Goal: Task Accomplishment & Management: Use online tool/utility

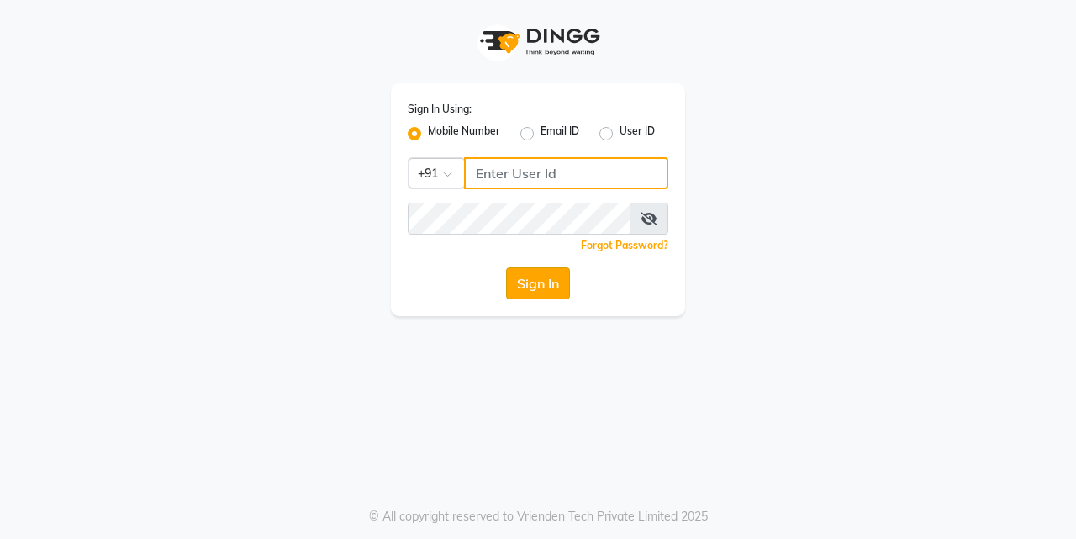
type input "7276795598"
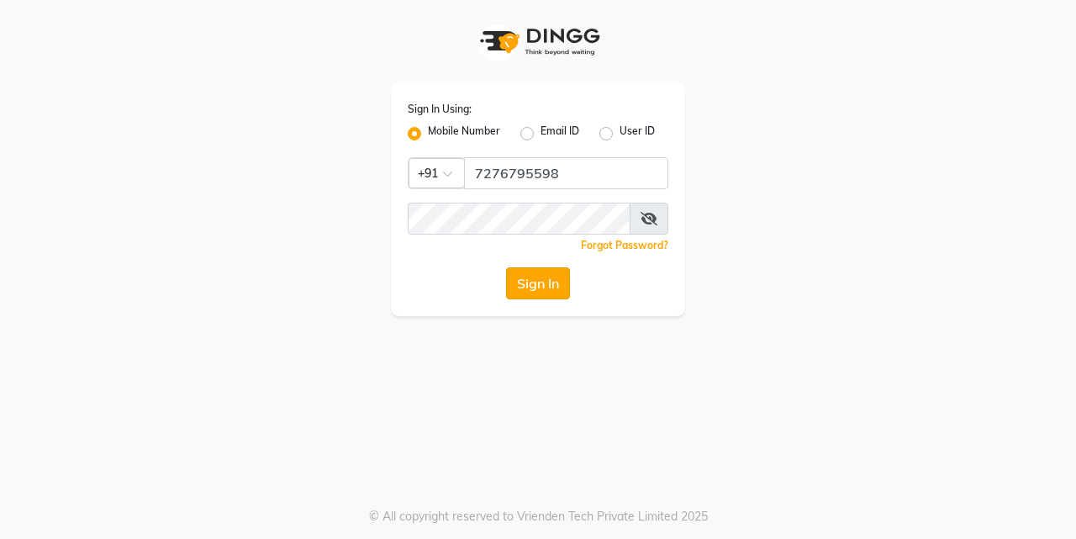
click at [519, 282] on button "Sign In" at bounding box center [538, 283] width 64 height 32
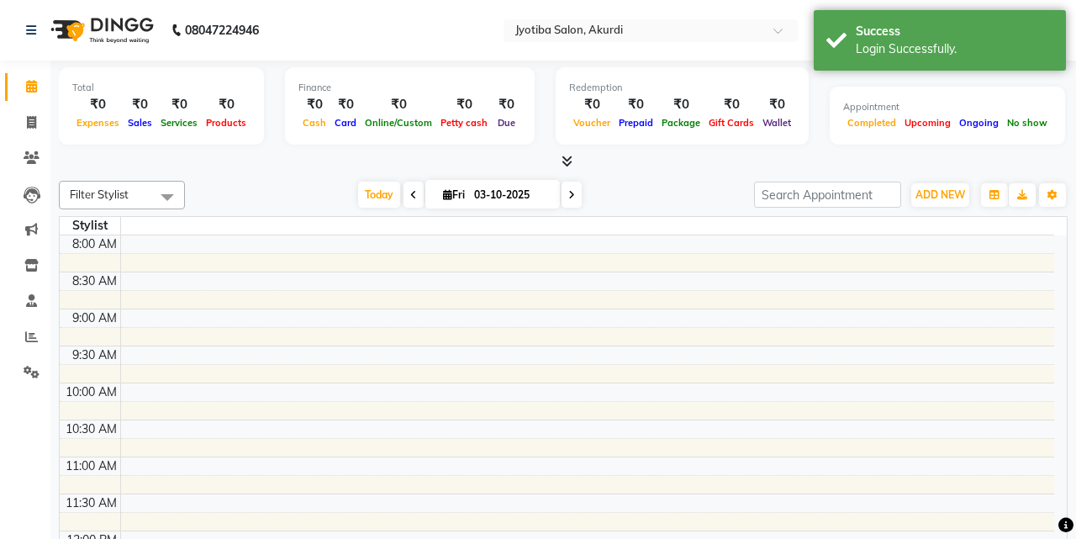
select select "en"
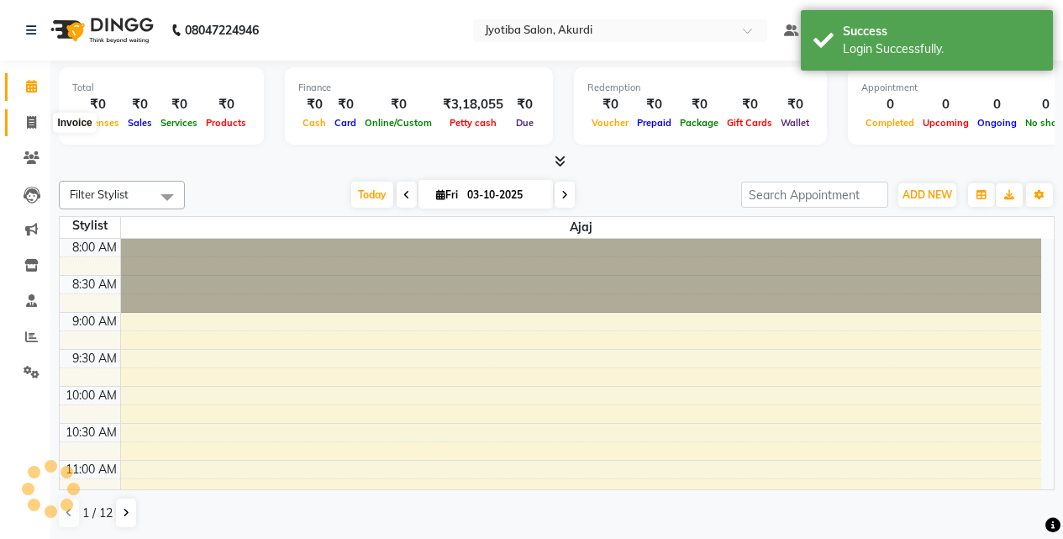
click at [34, 126] on icon at bounding box center [31, 122] width 9 height 13
select select "service"
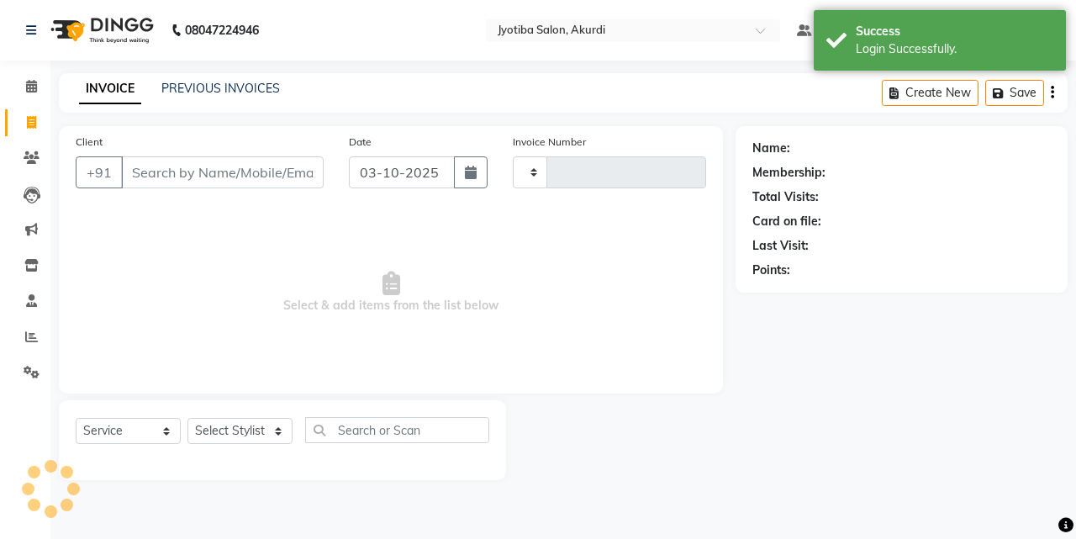
type input "6578"
click at [234, 170] on input "Client" at bounding box center [222, 172] width 203 height 32
select select "557"
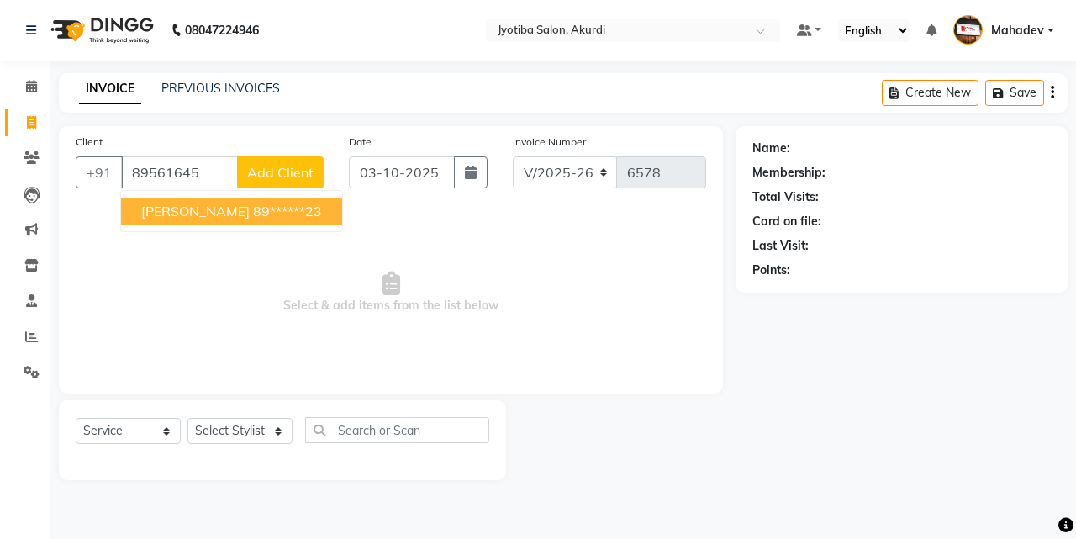
click at [255, 205] on ngb-highlight "89******23" at bounding box center [287, 211] width 69 height 17
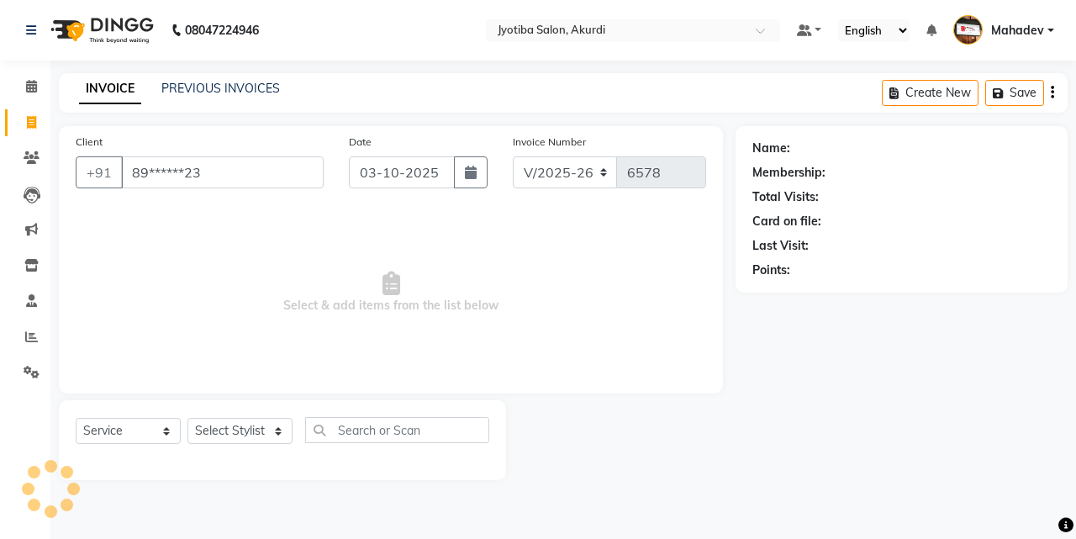
type input "89******23"
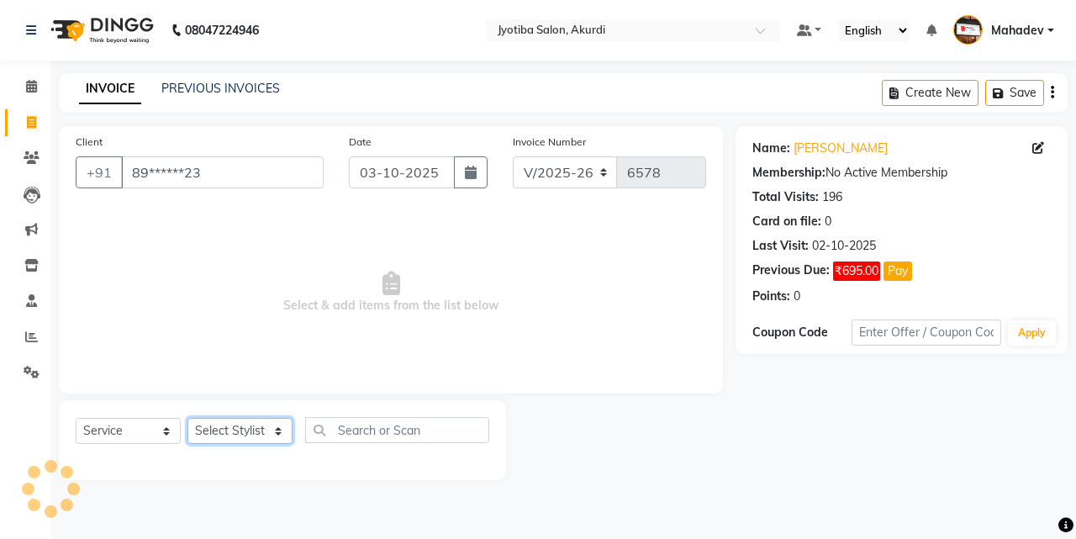
click at [244, 432] on select "Select Stylist [PERSON_NAME] [PERSON_NAME] [PERSON_NAME] [PERSON_NAME] Parmu ta…" at bounding box center [239, 431] width 105 height 26
select select "79628"
click at [187, 418] on select "Select Stylist [PERSON_NAME] [PERSON_NAME] [PERSON_NAME] [PERSON_NAME] Parmu ta…" at bounding box center [239, 431] width 105 height 26
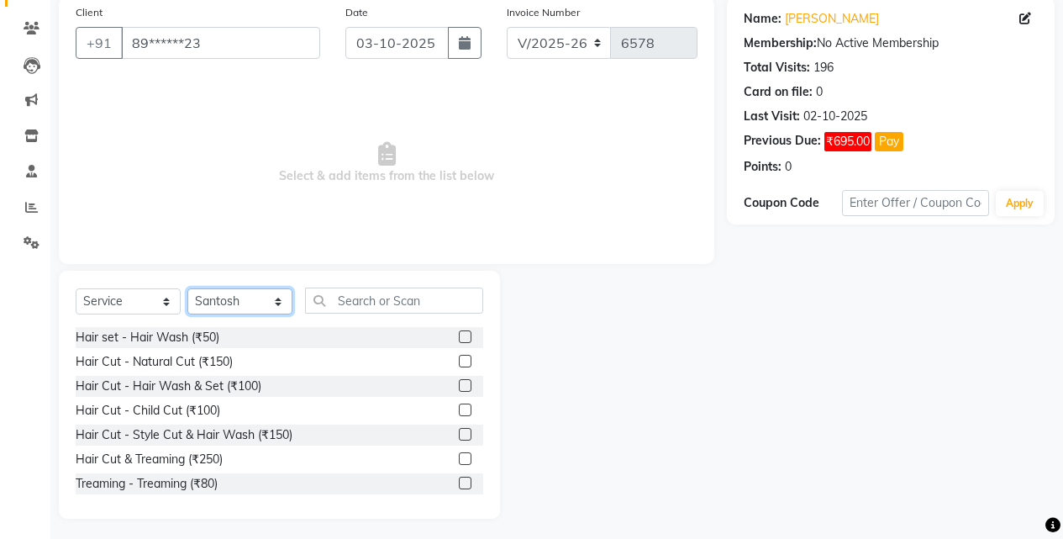
scroll to position [134, 0]
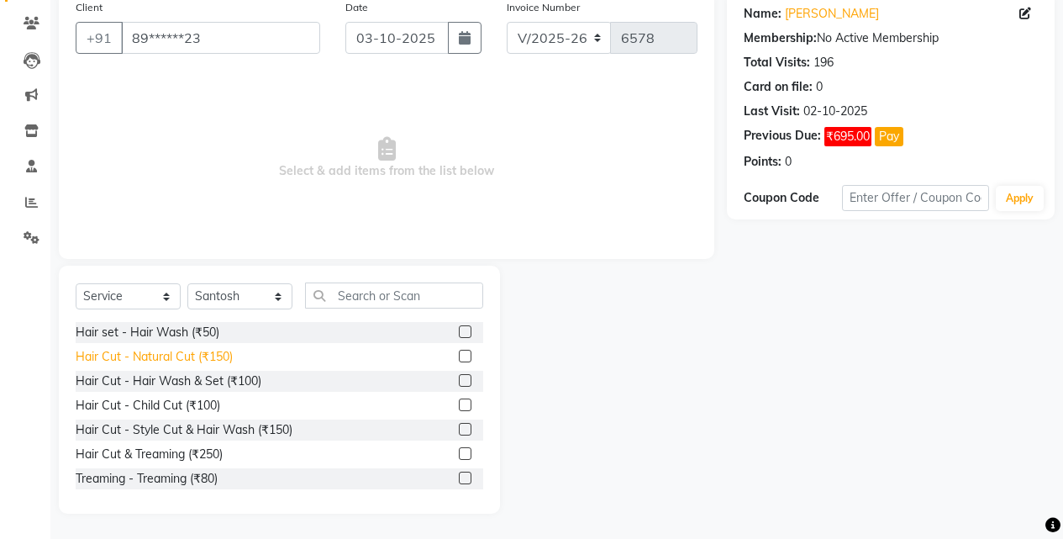
click at [225, 361] on div "Hair Cut - Natural Cut (₹150)" at bounding box center [154, 357] width 157 height 18
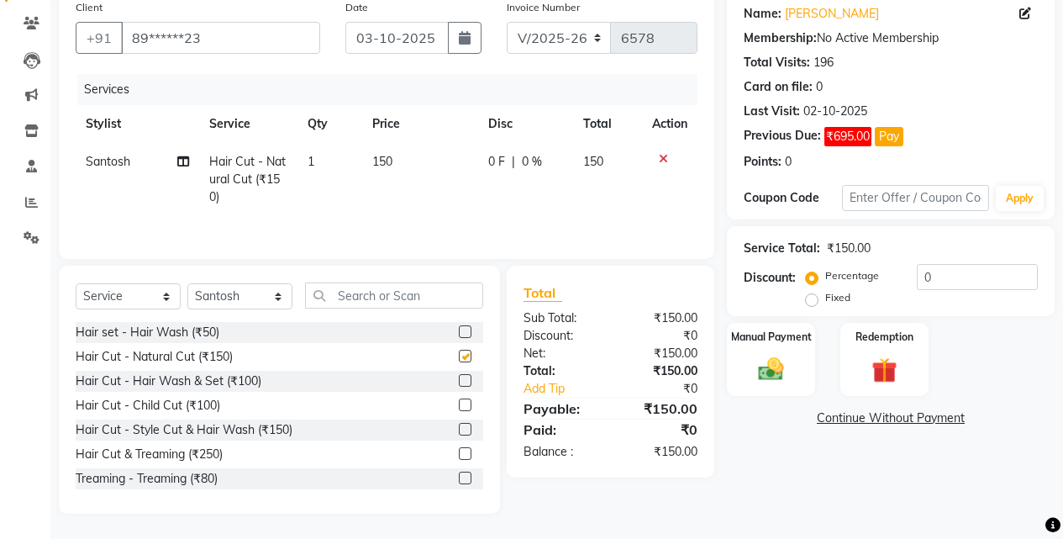
checkbox input "false"
click at [798, 362] on div "Manual Payment" at bounding box center [771, 359] width 92 height 76
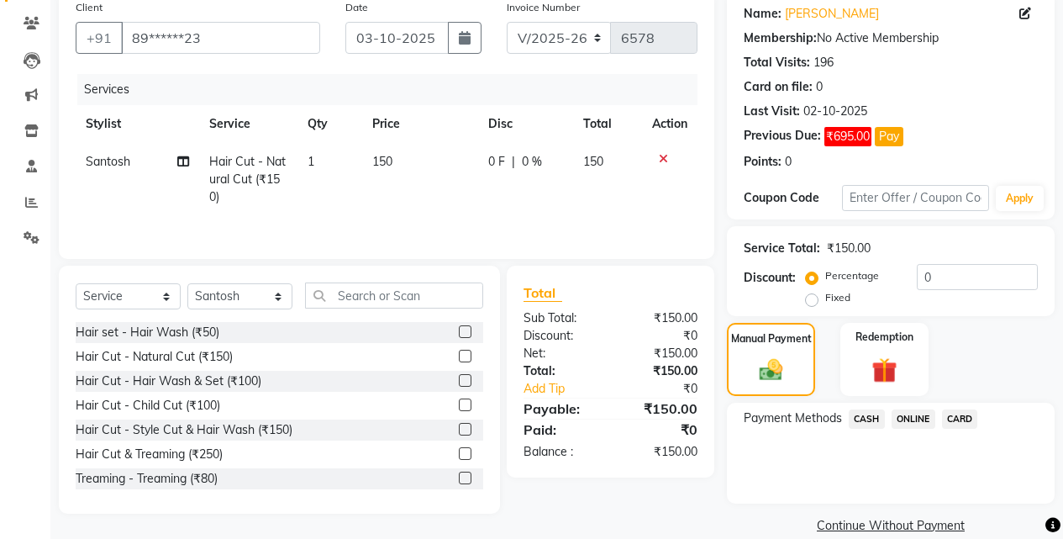
click at [908, 419] on span "ONLINE" at bounding box center [914, 418] width 44 height 19
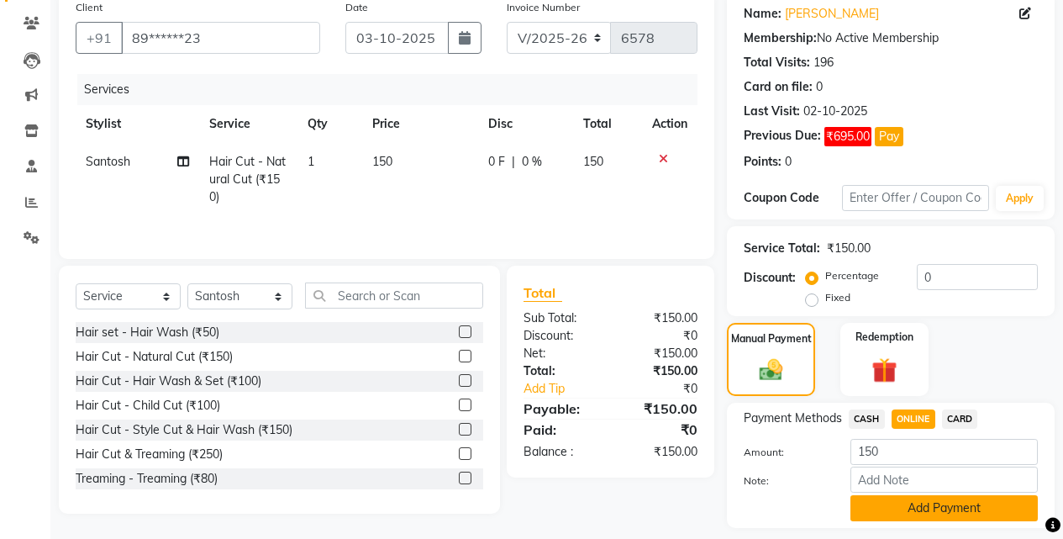
click at [914, 501] on button "Add Payment" at bounding box center [944, 508] width 187 height 26
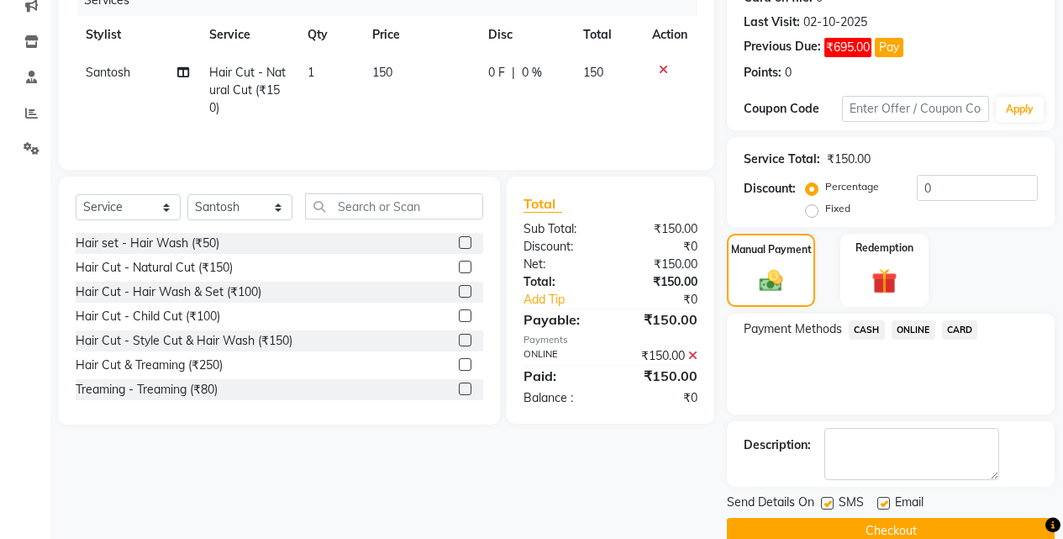
scroll to position [254, 0]
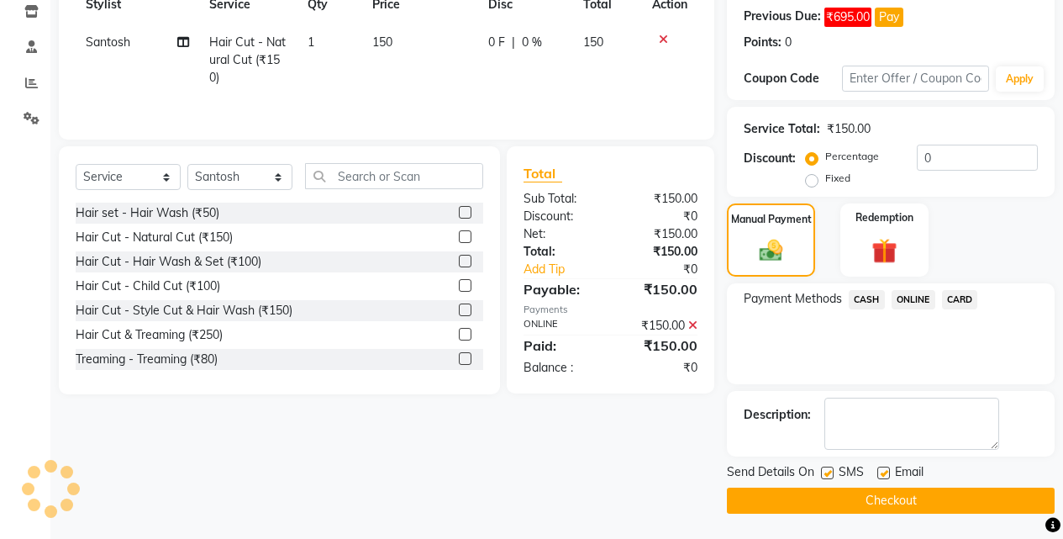
click at [923, 510] on button "Checkout" at bounding box center [891, 500] width 328 height 26
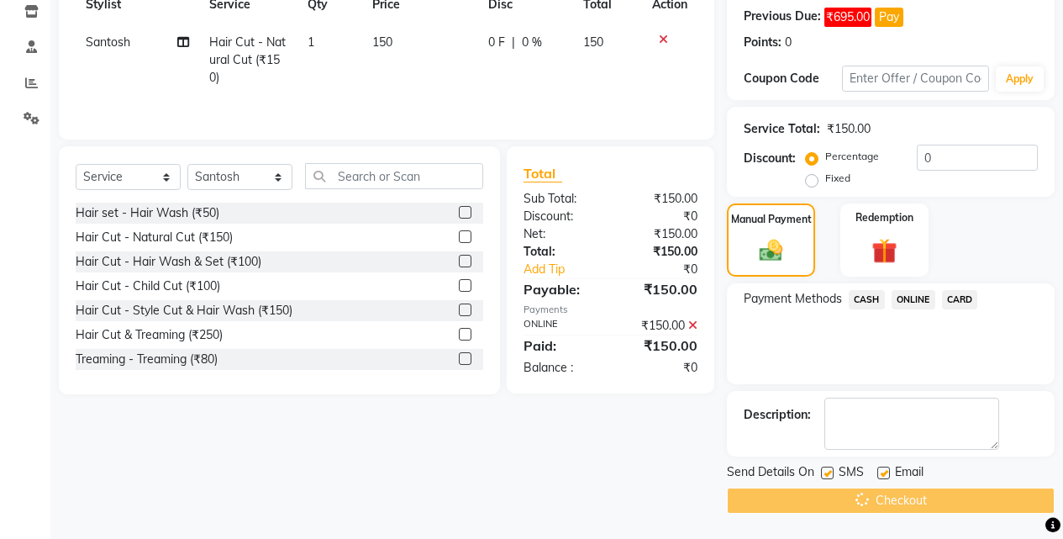
scroll to position [89, 0]
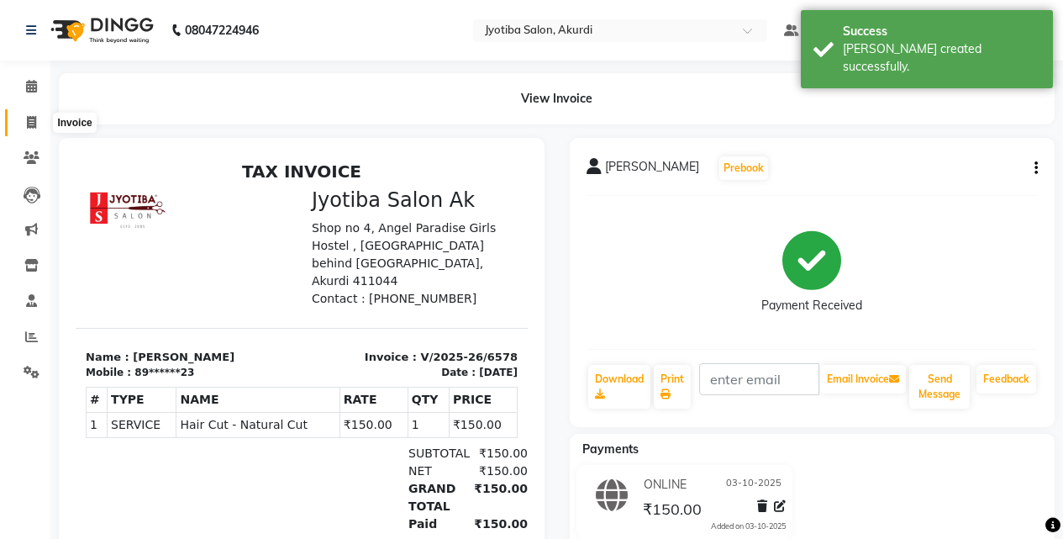
click at [24, 116] on span at bounding box center [31, 122] width 29 height 19
select select "service"
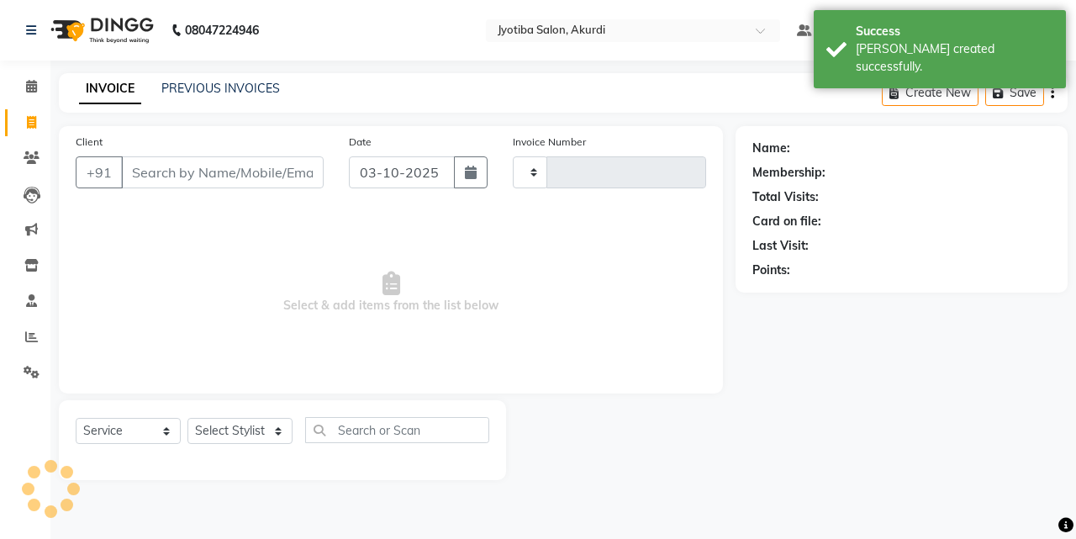
type input "6579"
select select "557"
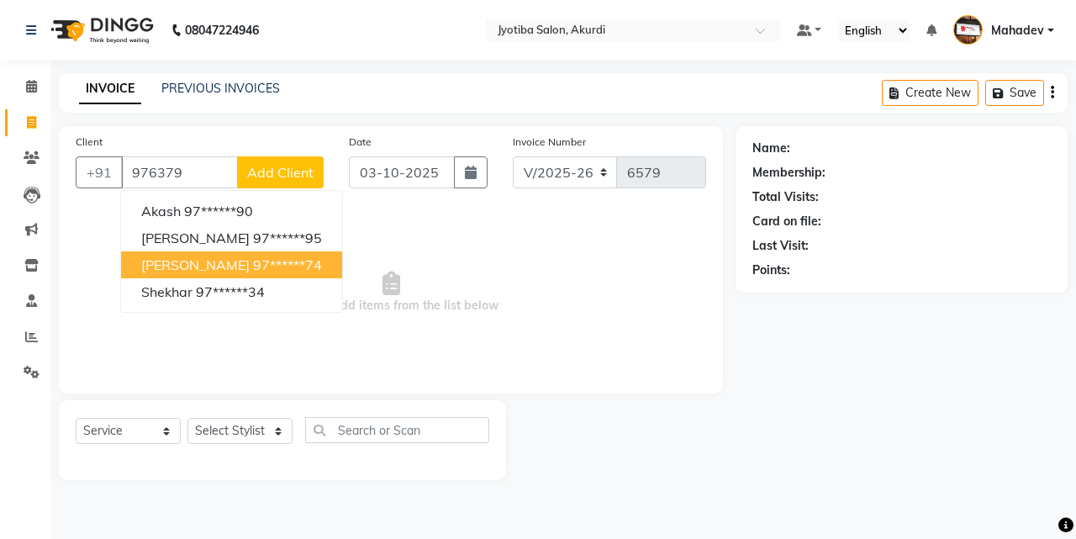
click at [278, 263] on ngb-highlight "97******74" at bounding box center [287, 264] width 69 height 17
type input "97******74"
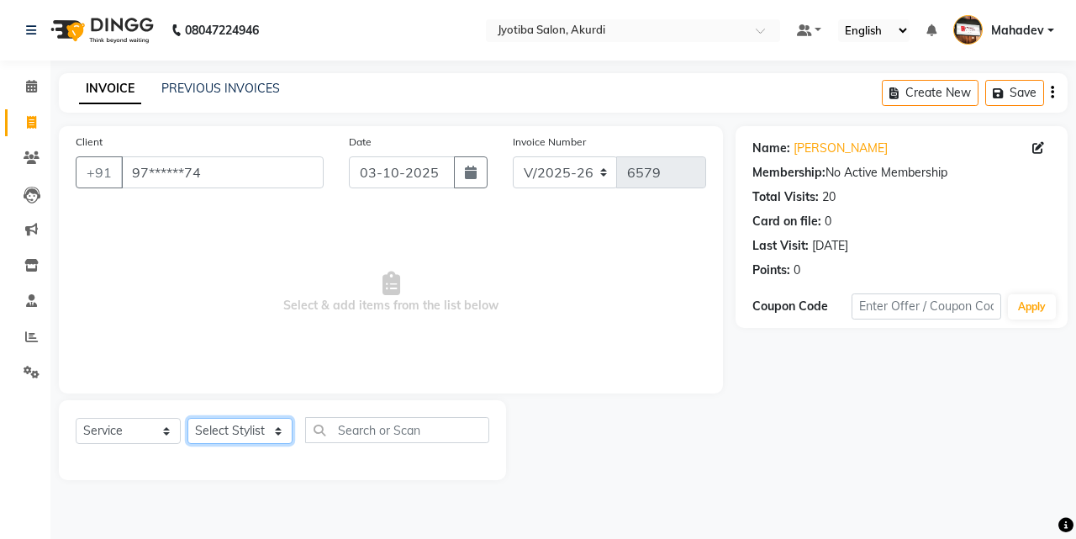
click at [264, 435] on select "Select Stylist [PERSON_NAME] [PERSON_NAME] [PERSON_NAME] [PERSON_NAME] Parmu ta…" at bounding box center [239, 431] width 105 height 26
select select "79628"
click at [187, 418] on select "Select Stylist [PERSON_NAME] [PERSON_NAME] [PERSON_NAME] [PERSON_NAME] Parmu ta…" at bounding box center [239, 431] width 105 height 26
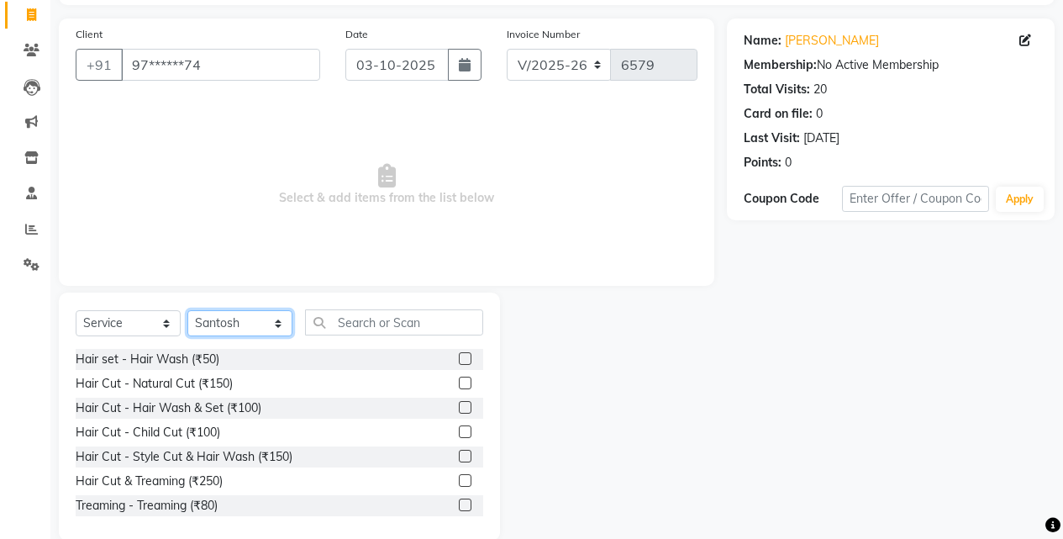
scroll to position [134, 0]
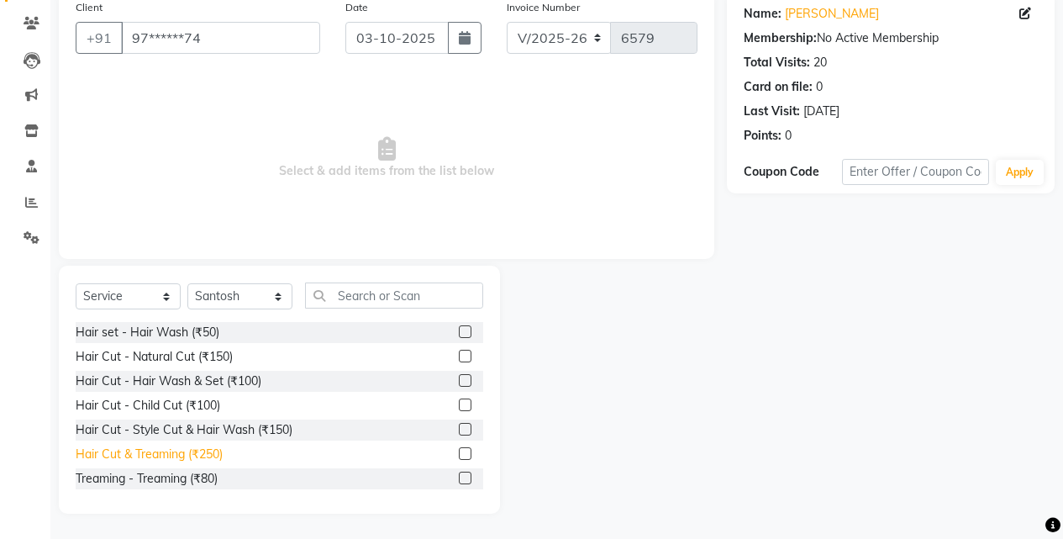
click at [218, 450] on div "Hair Cut & Treaming (₹250)" at bounding box center [149, 454] width 147 height 18
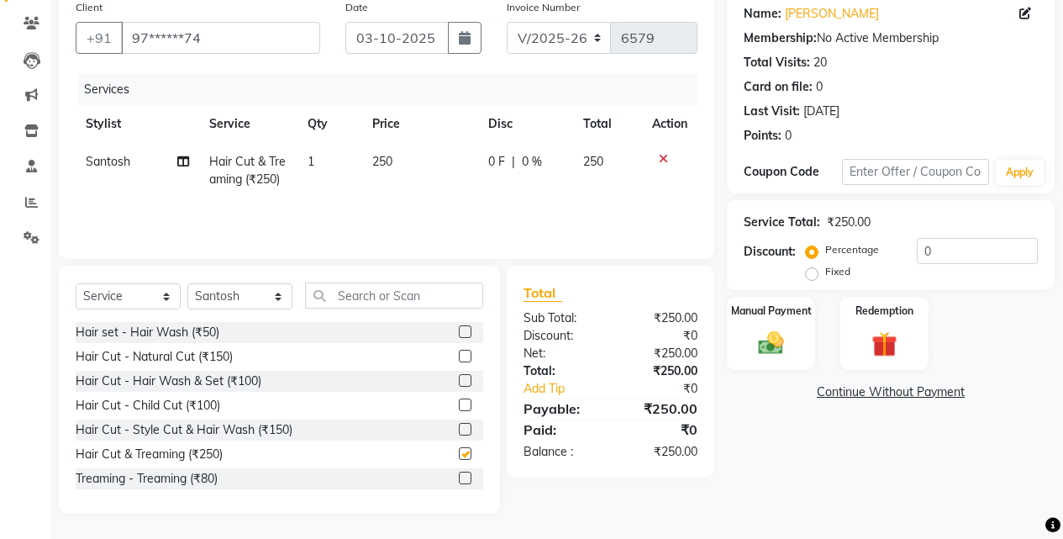
checkbox input "false"
click at [747, 350] on div "Manual Payment" at bounding box center [771, 333] width 92 height 76
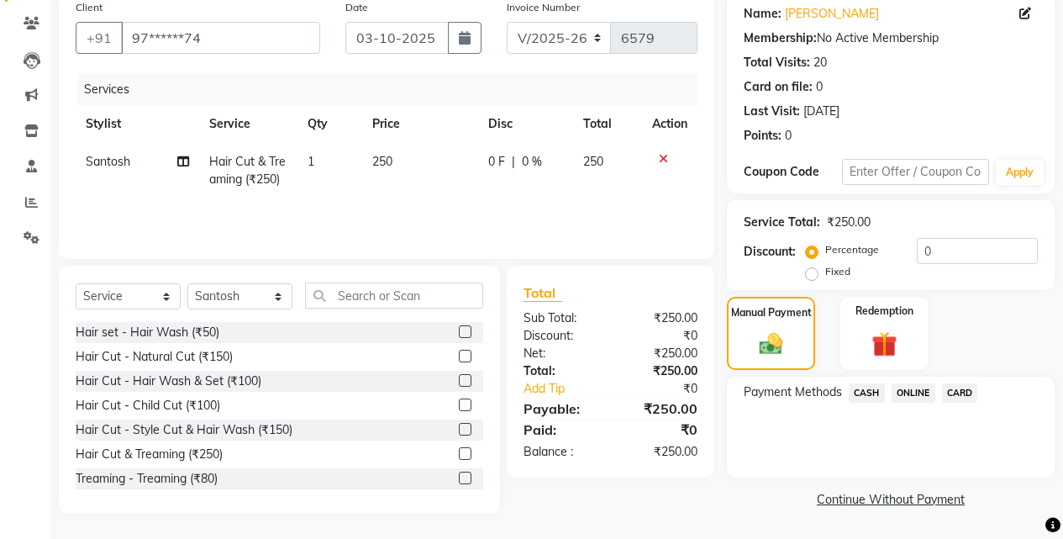
click at [904, 390] on span "ONLINE" at bounding box center [914, 392] width 44 height 19
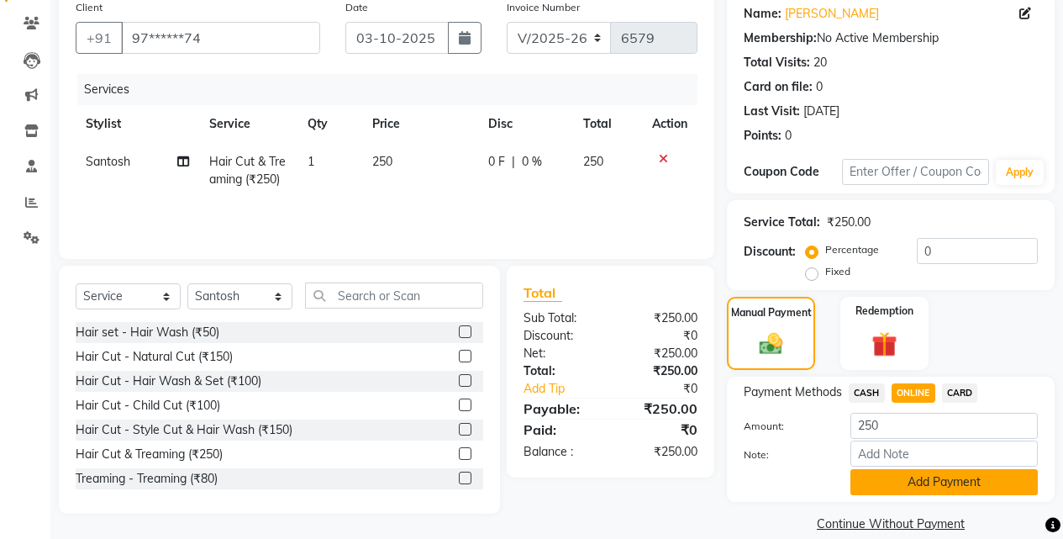
click at [931, 469] on button "Add Payment" at bounding box center [944, 482] width 187 height 26
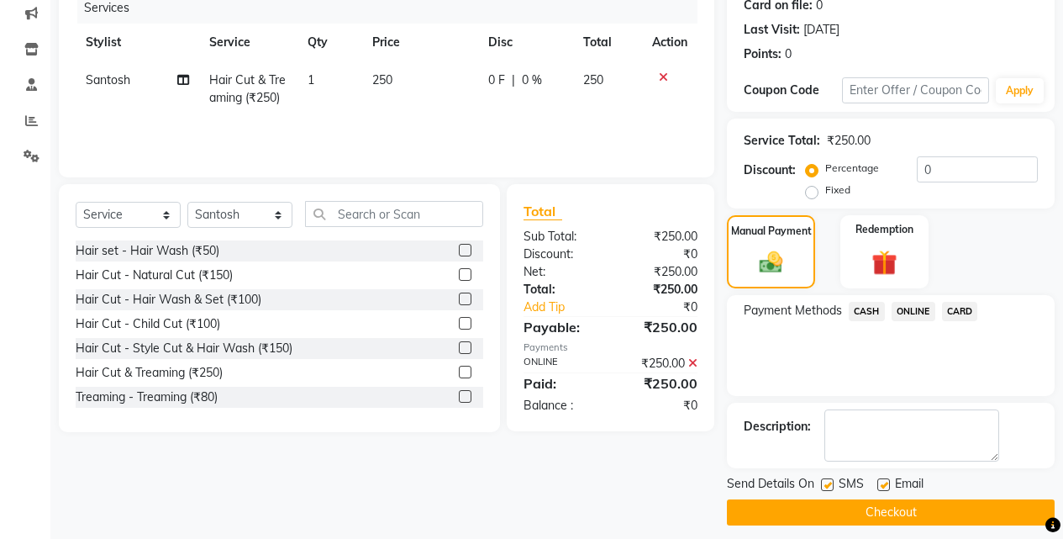
scroll to position [228, 0]
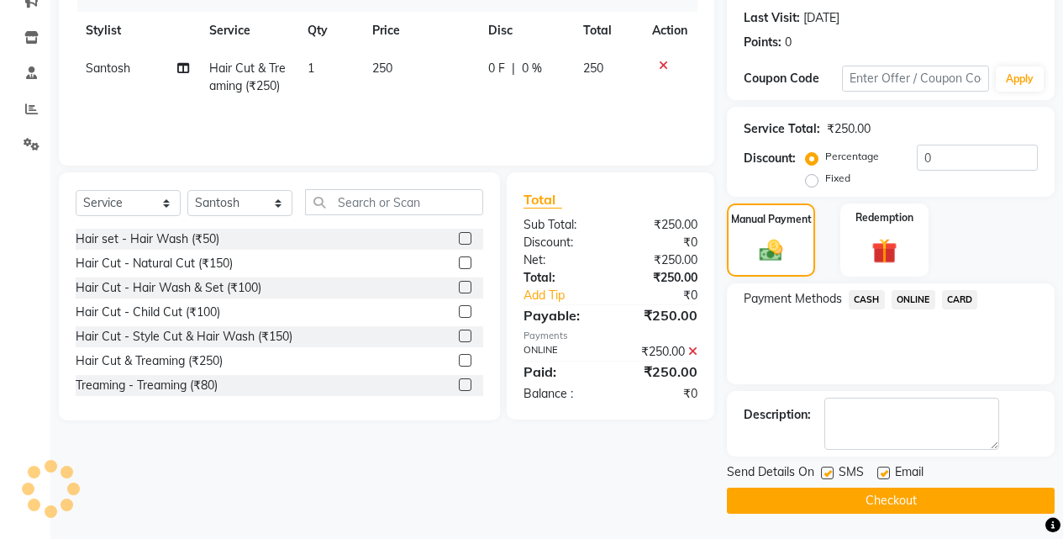
click at [931, 506] on button "Checkout" at bounding box center [891, 500] width 328 height 26
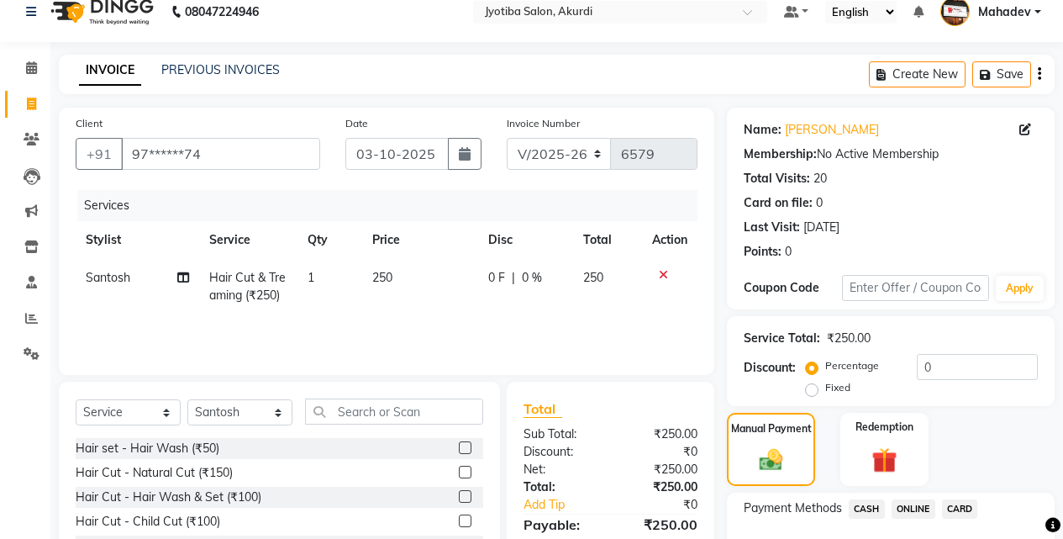
scroll to position [0, 0]
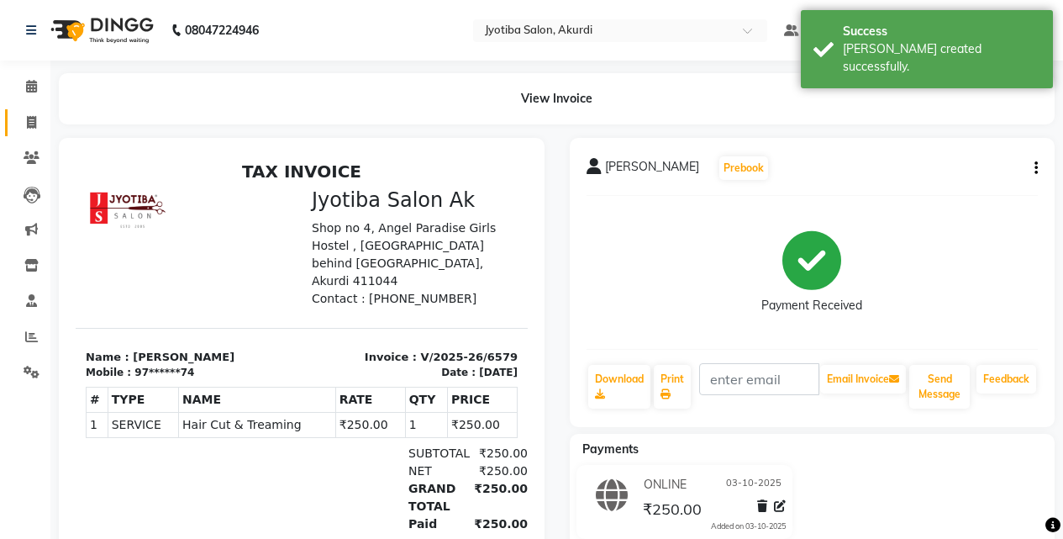
click at [17, 130] on span at bounding box center [31, 122] width 29 height 19
select select "557"
select select "service"
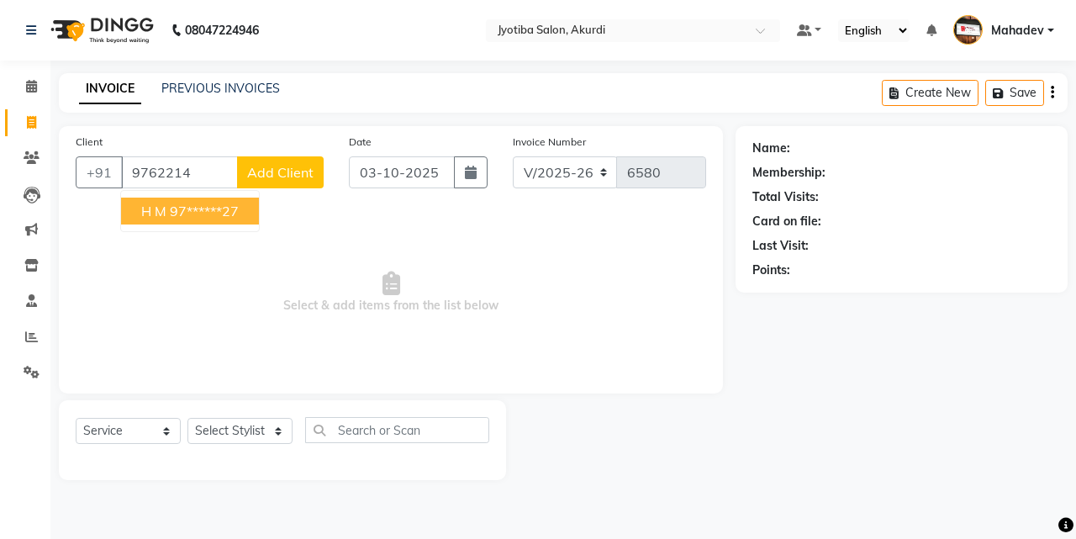
click at [232, 219] on button "H M 97******27" at bounding box center [190, 211] width 138 height 27
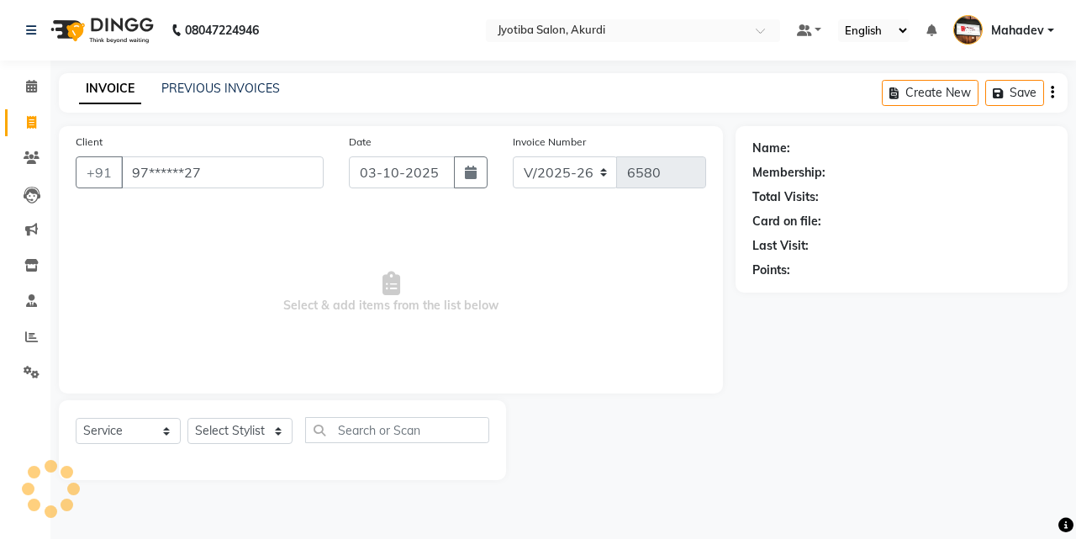
type input "97******27"
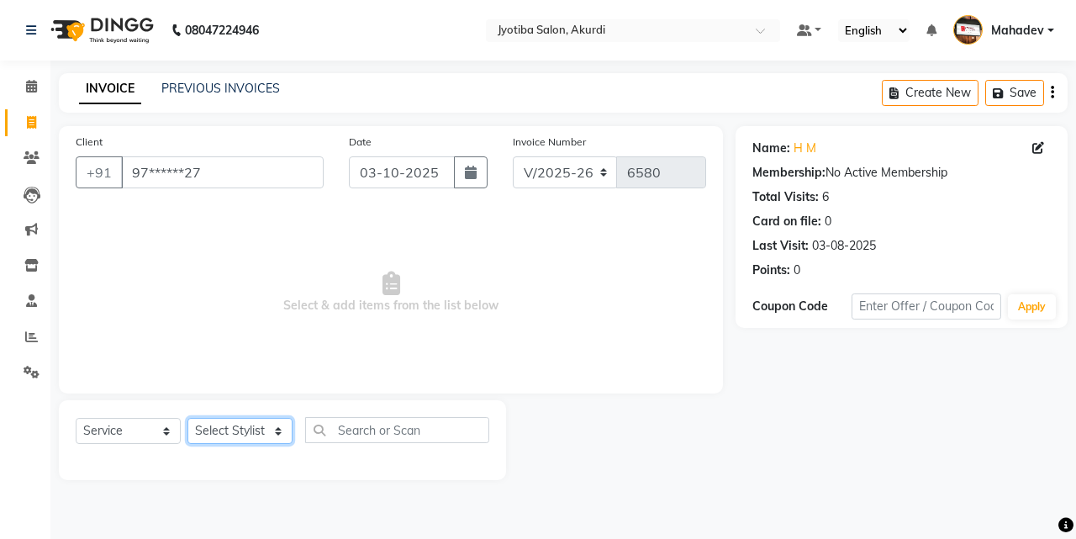
drag, startPoint x: 267, startPoint y: 435, endPoint x: 265, endPoint y: 426, distance: 9.6
click at [267, 435] on select "Select Stylist [PERSON_NAME] [PERSON_NAME] [PERSON_NAME] [PERSON_NAME] Parmu ta…" at bounding box center [239, 431] width 105 height 26
select select "43504"
click at [187, 418] on select "Select Stylist [PERSON_NAME] [PERSON_NAME] [PERSON_NAME] [PERSON_NAME] Parmu ta…" at bounding box center [239, 431] width 105 height 26
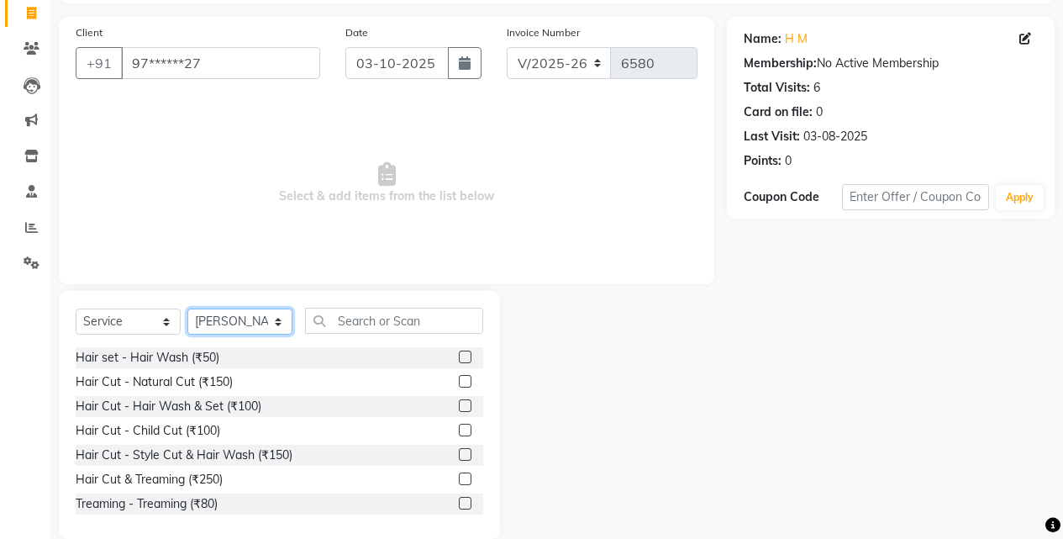
scroll to position [134, 0]
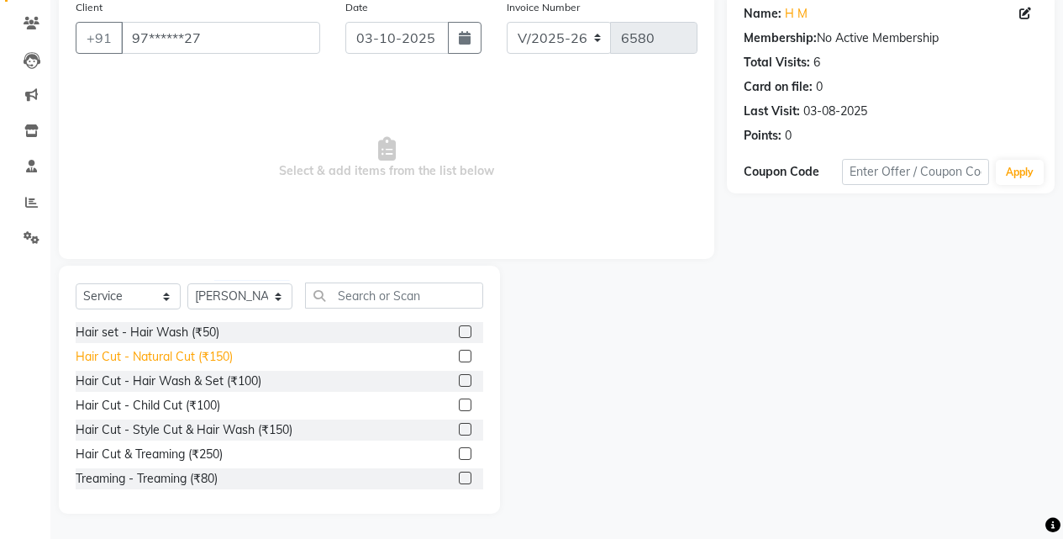
click at [218, 356] on div "Hair Cut - Natural Cut (₹150)" at bounding box center [154, 357] width 157 height 18
checkbox input "false"
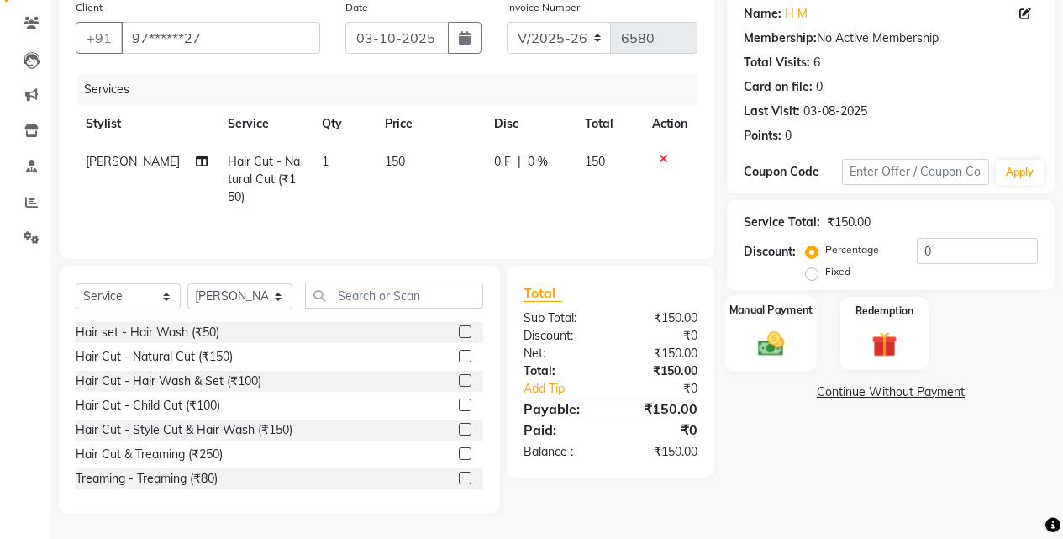
click at [795, 341] on div "Manual Payment" at bounding box center [771, 333] width 92 height 76
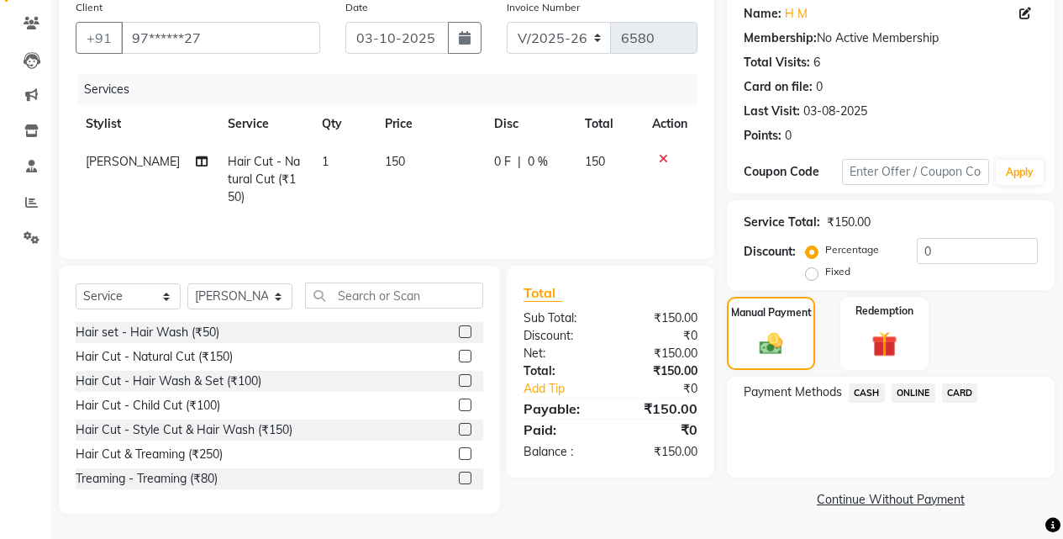
click at [914, 390] on span "ONLINE" at bounding box center [914, 392] width 44 height 19
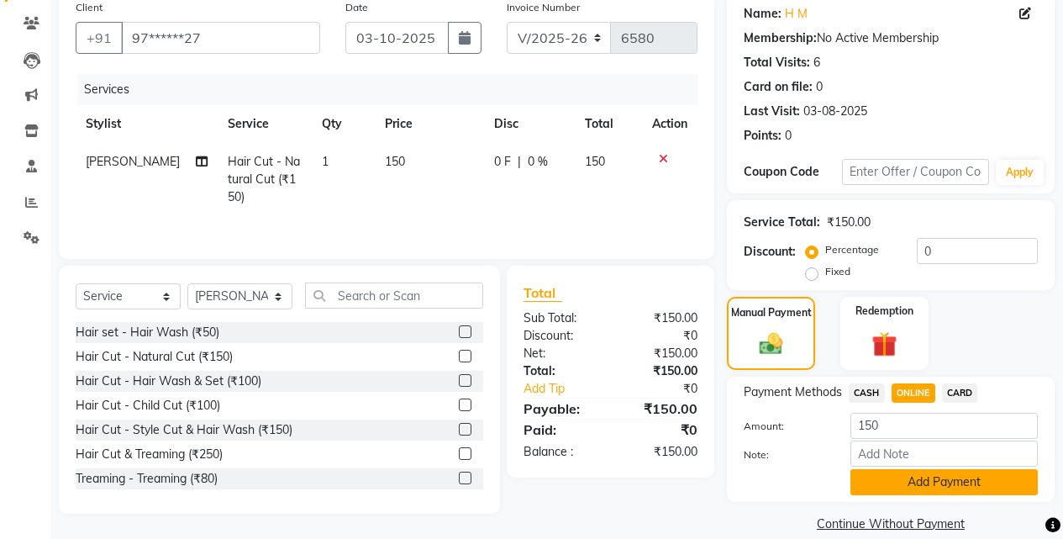
click at [912, 483] on button "Add Payment" at bounding box center [944, 482] width 187 height 26
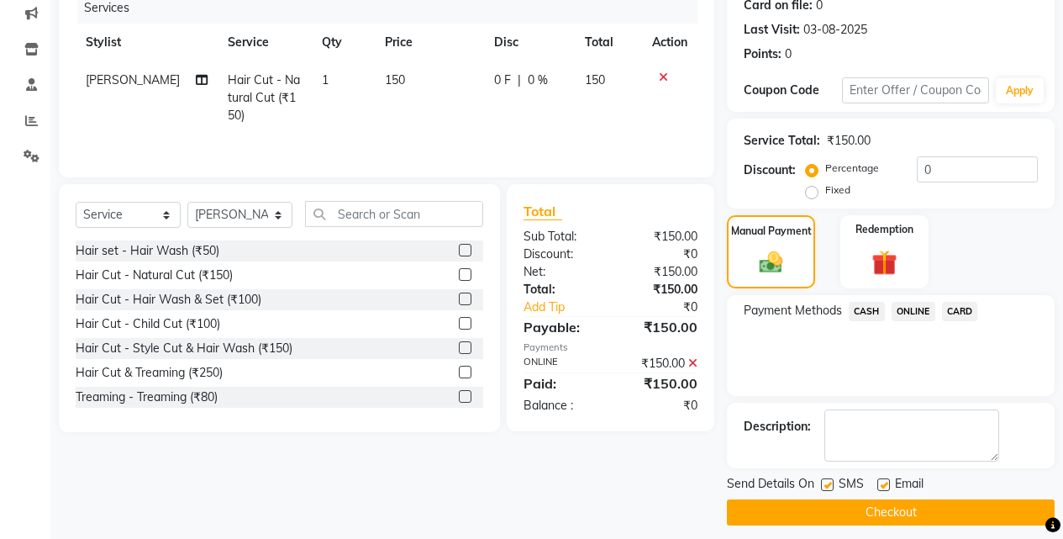
scroll to position [228, 0]
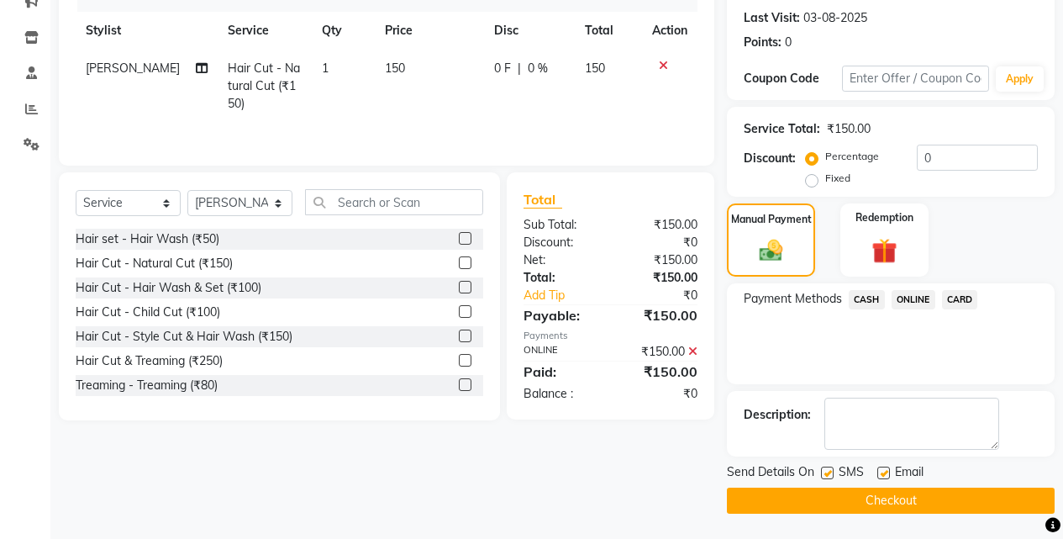
click at [914, 491] on button "Checkout" at bounding box center [891, 500] width 328 height 26
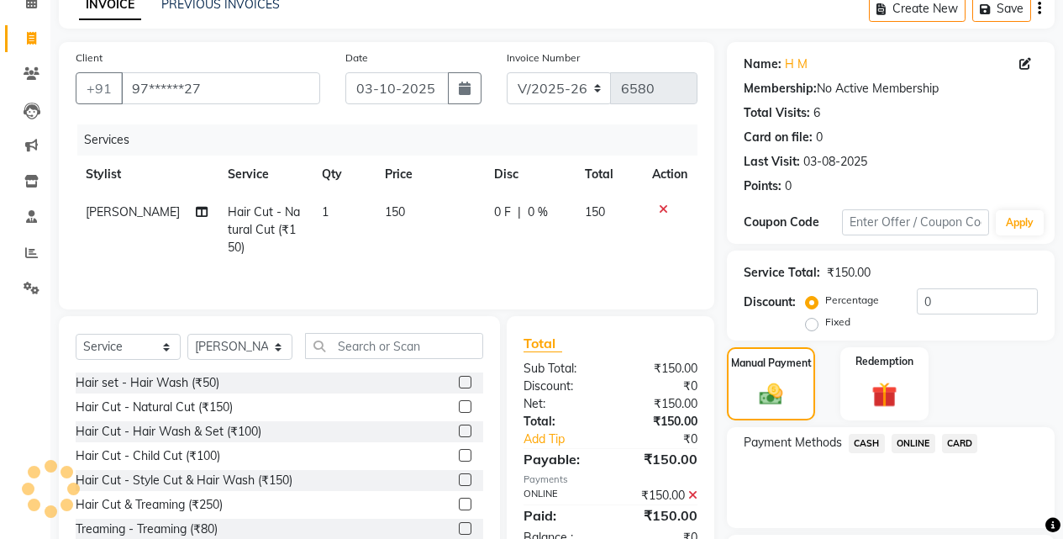
scroll to position [0, 0]
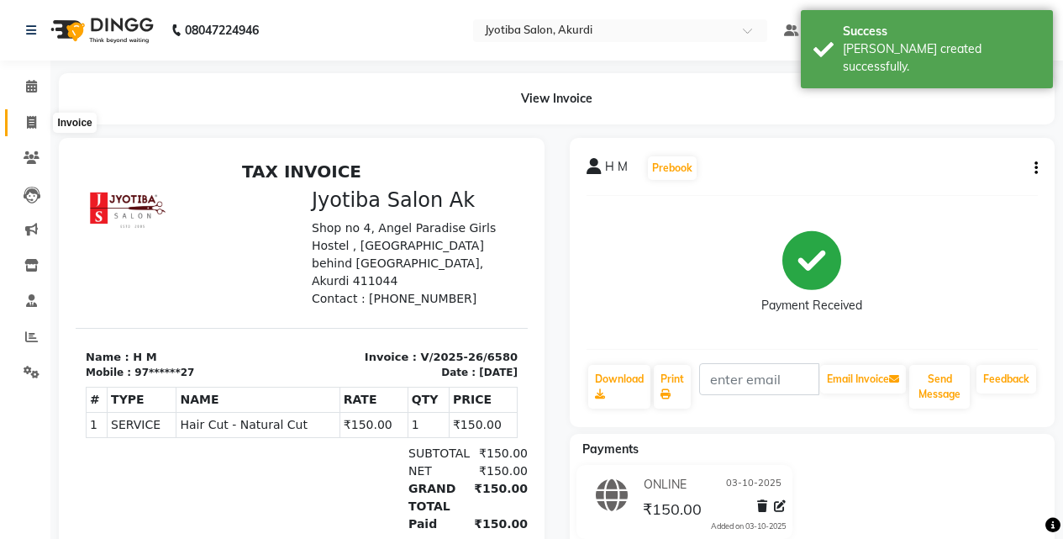
click at [18, 127] on span at bounding box center [31, 122] width 29 height 19
select select "service"
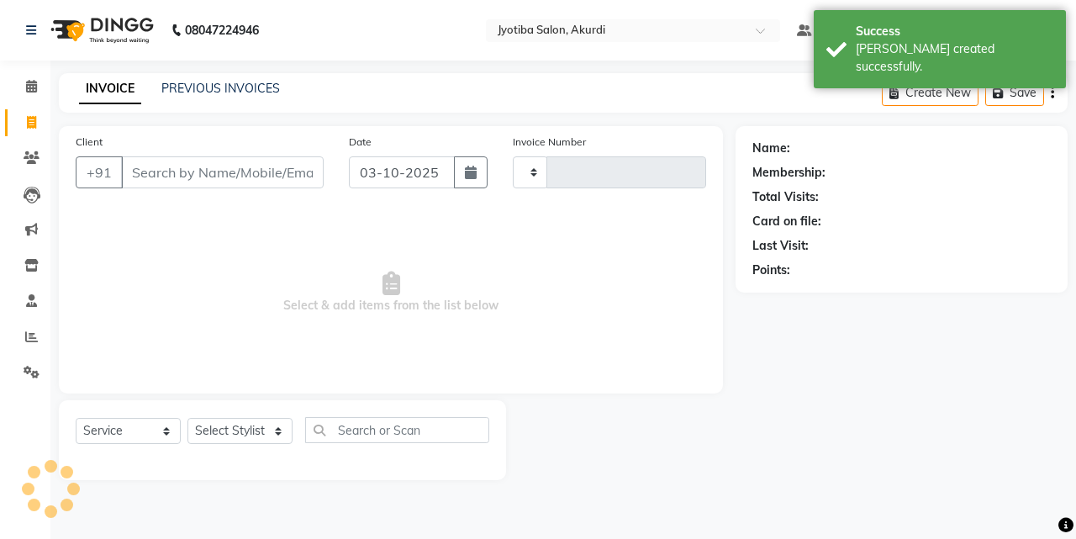
type input "6581"
select select "557"
type input "9"
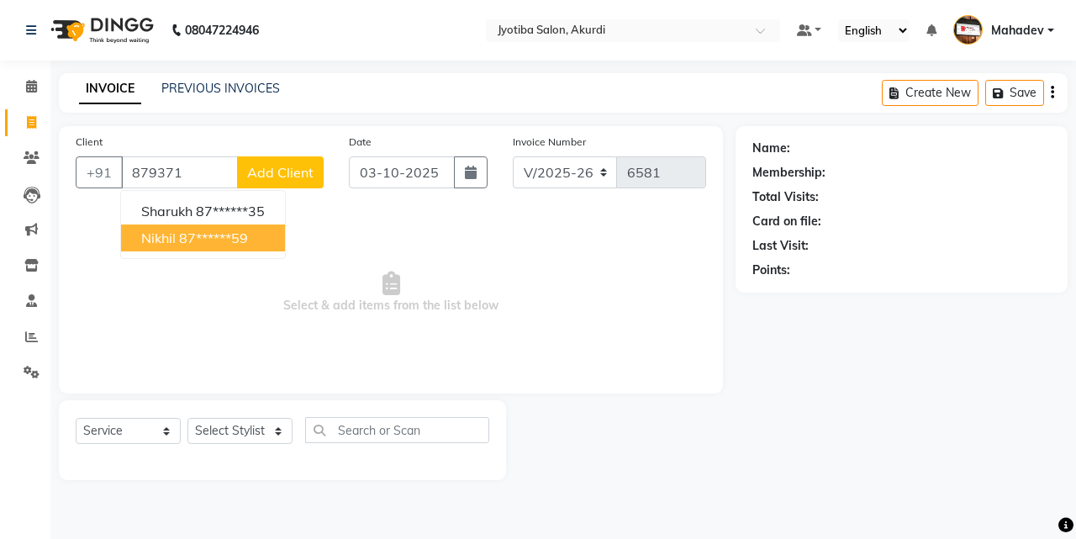
click at [242, 226] on button "nikhil 87******59" at bounding box center [203, 237] width 164 height 27
type input "87******59"
click at [242, 226] on span "Select & add items from the list below" at bounding box center [391, 292] width 630 height 168
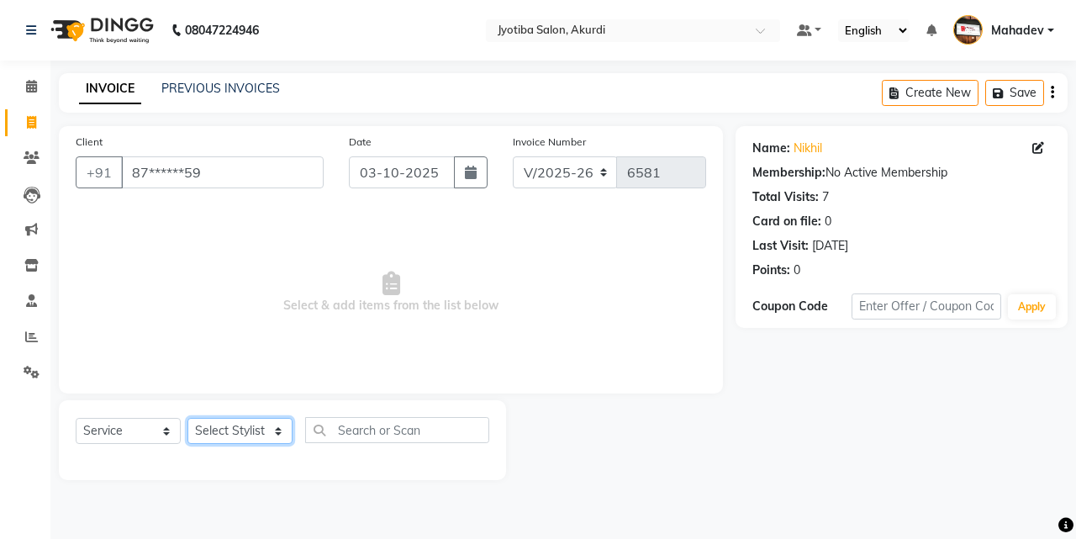
click at [256, 433] on select "Select Stylist [PERSON_NAME] [PERSON_NAME] [PERSON_NAME] [PERSON_NAME] Parmu ta…" at bounding box center [239, 431] width 105 height 26
select select "79628"
click at [187, 418] on select "Select Stylist [PERSON_NAME] [PERSON_NAME] [PERSON_NAME] [PERSON_NAME] Parmu ta…" at bounding box center [239, 431] width 105 height 26
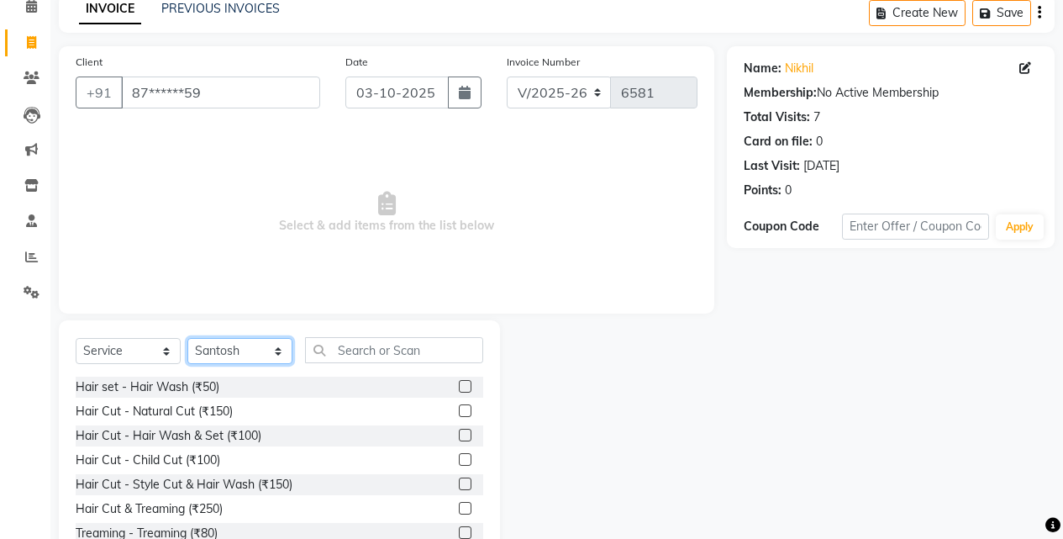
scroll to position [134, 0]
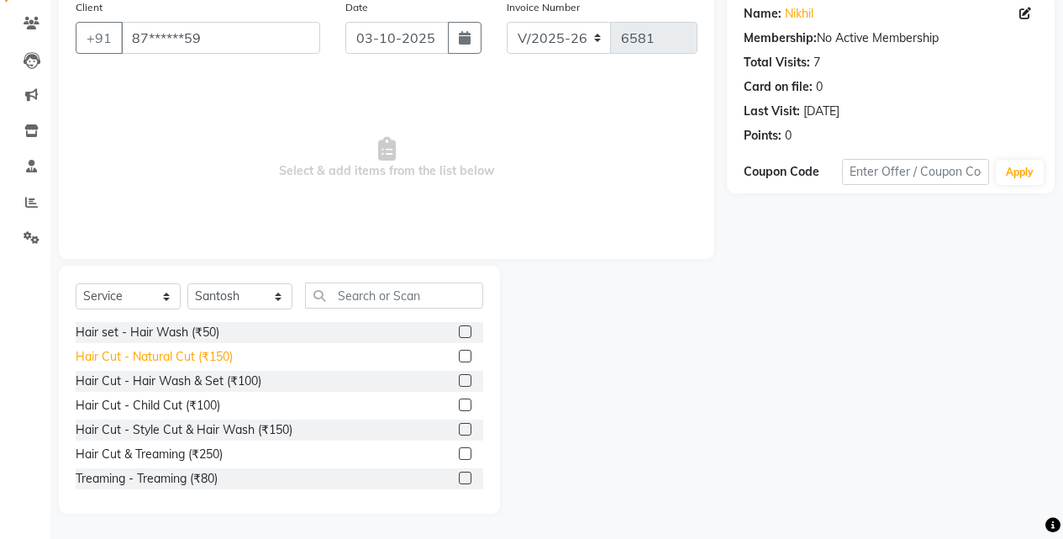
click at [231, 359] on div "Hair Cut - Natural Cut (₹150)" at bounding box center [154, 357] width 157 height 18
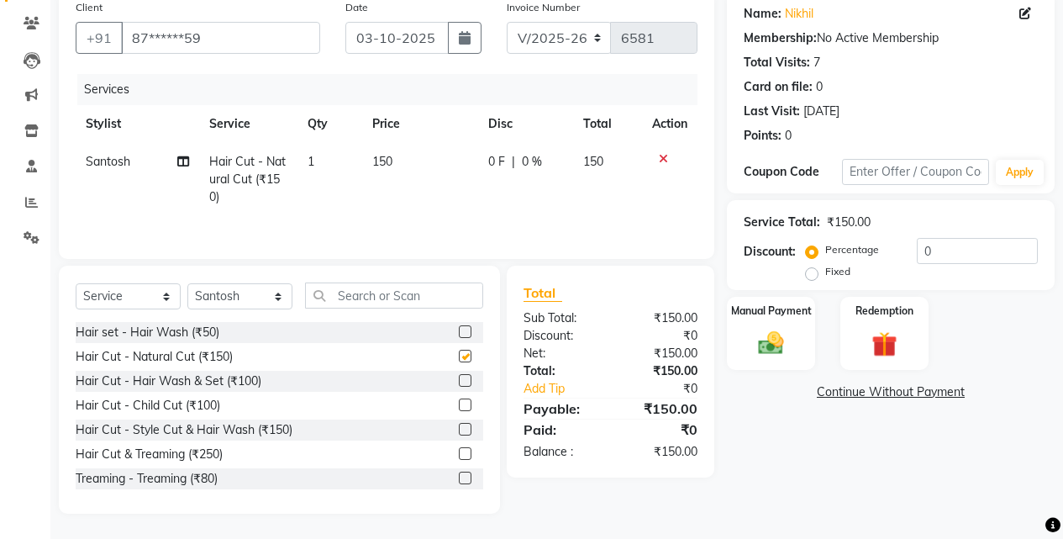
checkbox input "false"
click at [663, 160] on icon at bounding box center [663, 159] width 9 height 12
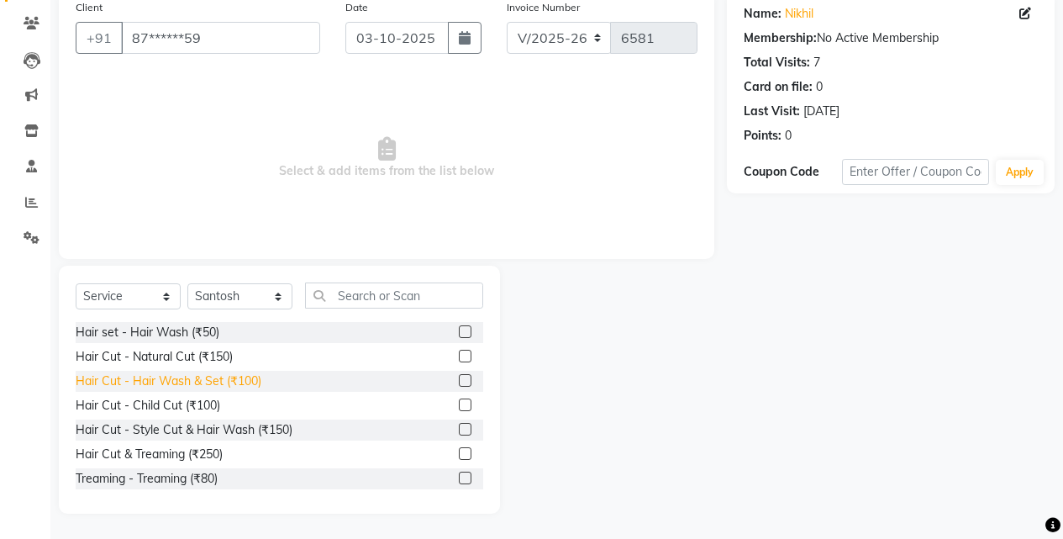
click at [185, 383] on div "Hair Cut - Hair Wash & Set (₹100)" at bounding box center [169, 381] width 186 height 18
checkbox input "false"
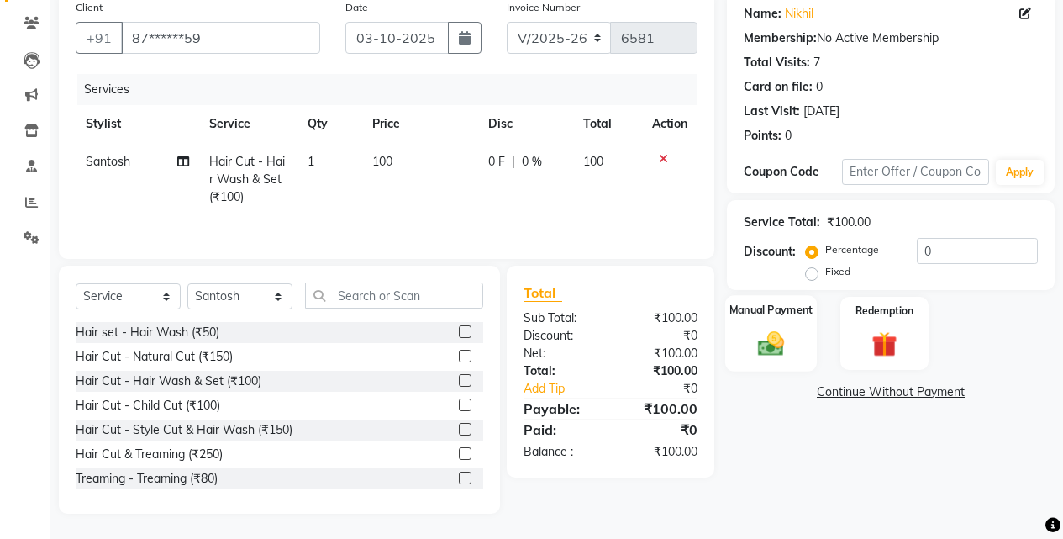
click at [765, 327] on div "Manual Payment" at bounding box center [771, 333] width 92 height 76
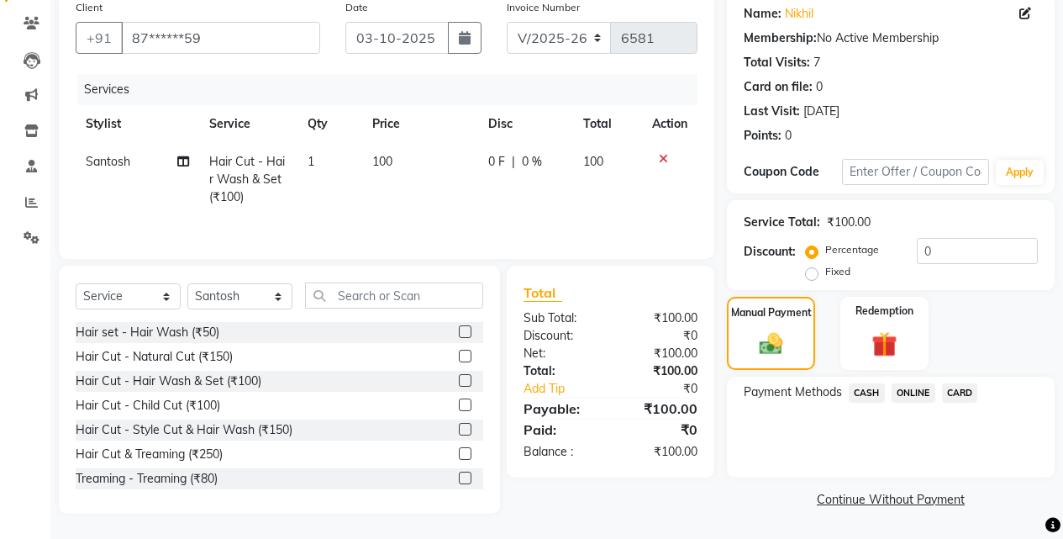
click at [868, 391] on span "CASH" at bounding box center [867, 392] width 36 height 19
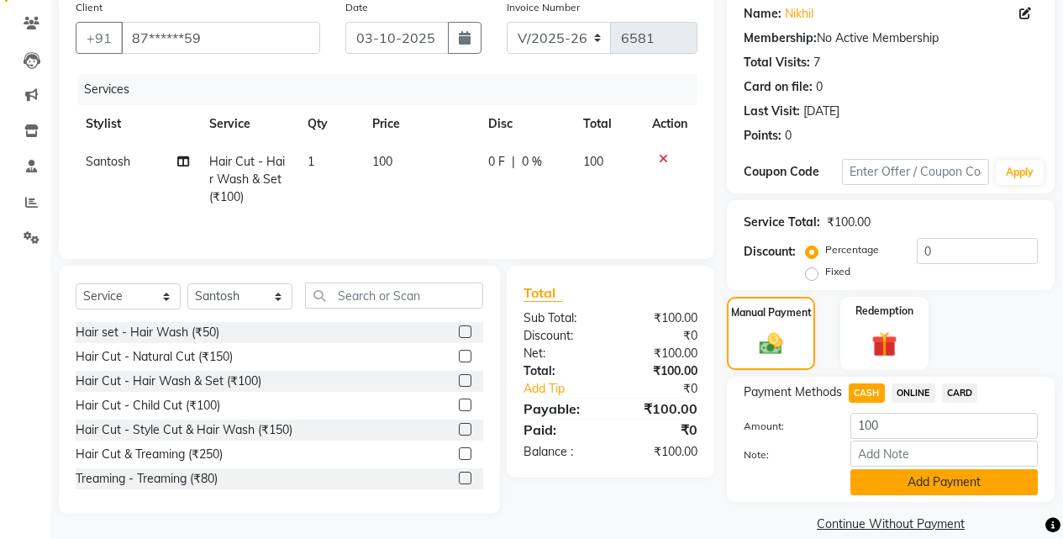
click at [883, 494] on button "Add Payment" at bounding box center [944, 482] width 187 height 26
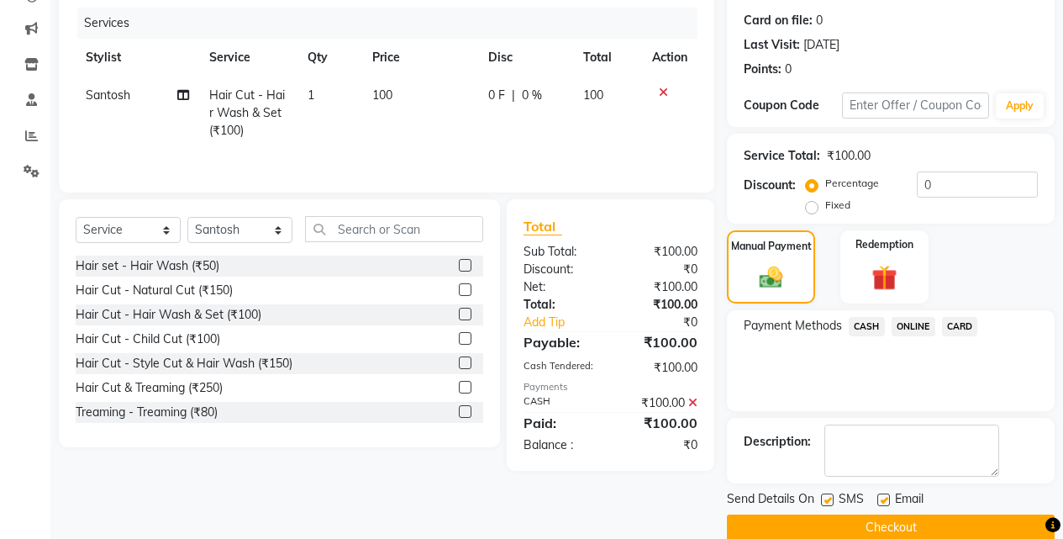
scroll to position [228, 0]
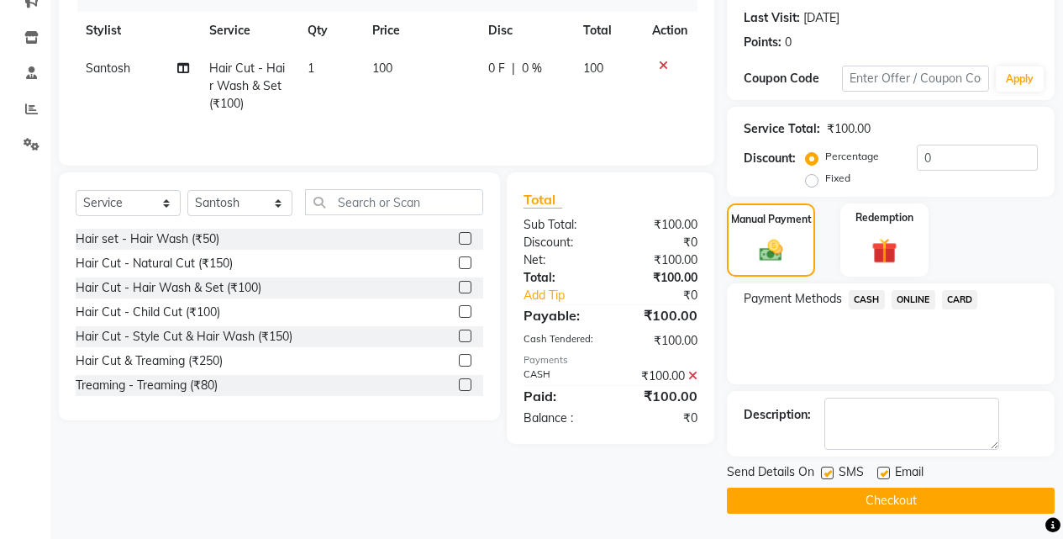
click at [890, 493] on button "Checkout" at bounding box center [891, 500] width 328 height 26
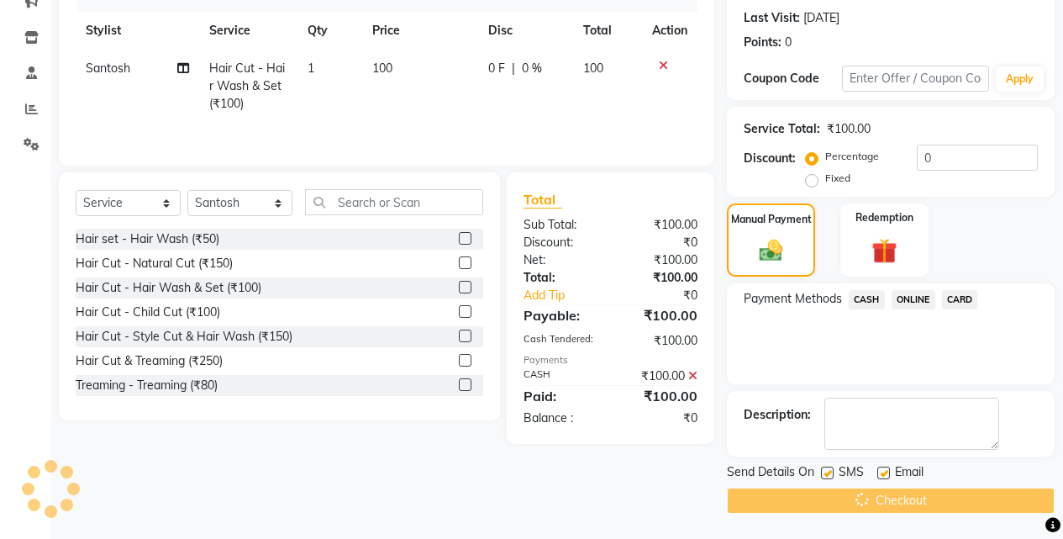
scroll to position [0, 0]
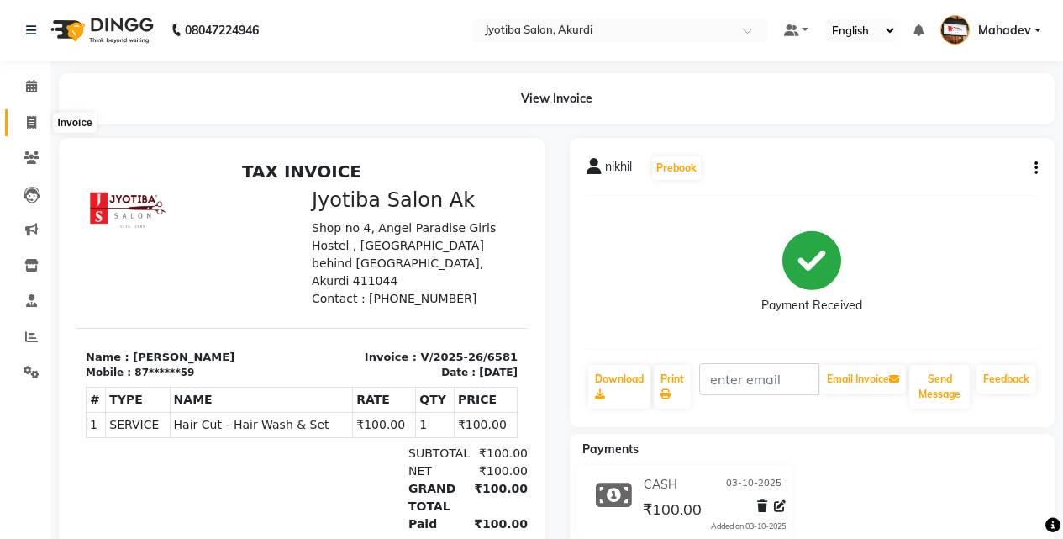
click at [24, 121] on span at bounding box center [31, 122] width 29 height 19
select select "service"
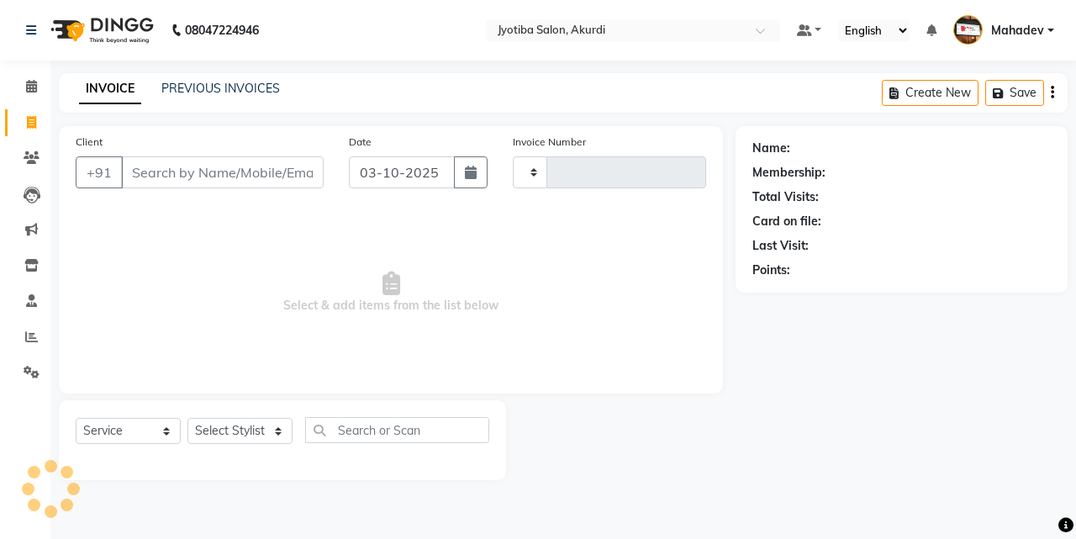
type input "6582"
select select "557"
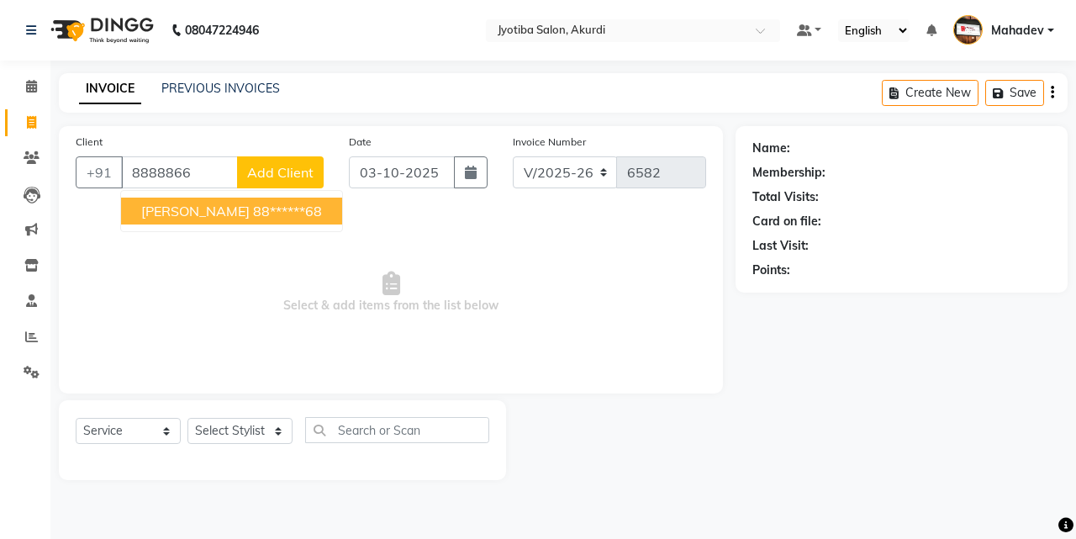
click at [272, 206] on ngb-highlight "88******68" at bounding box center [287, 211] width 69 height 17
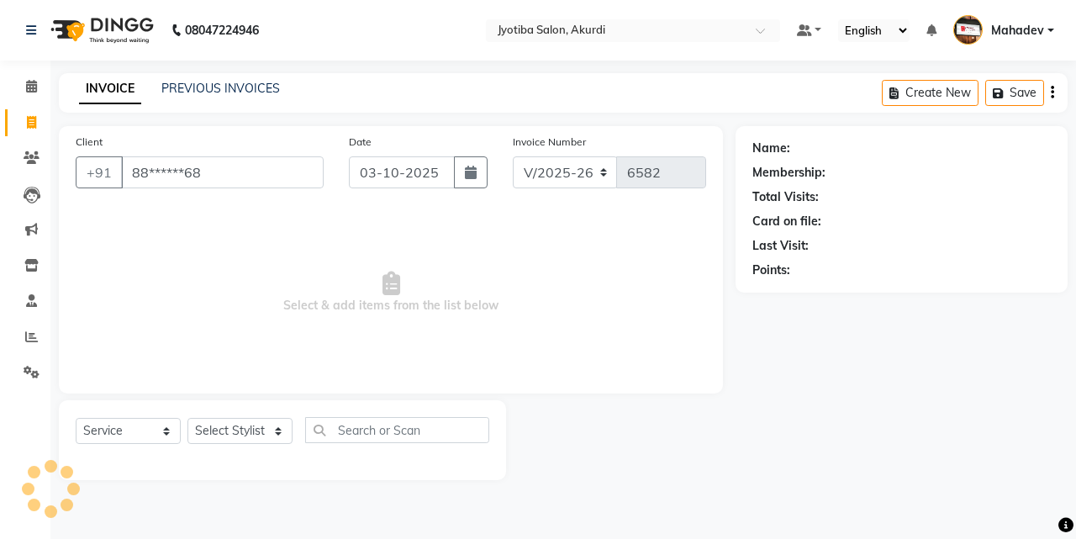
type input "88******68"
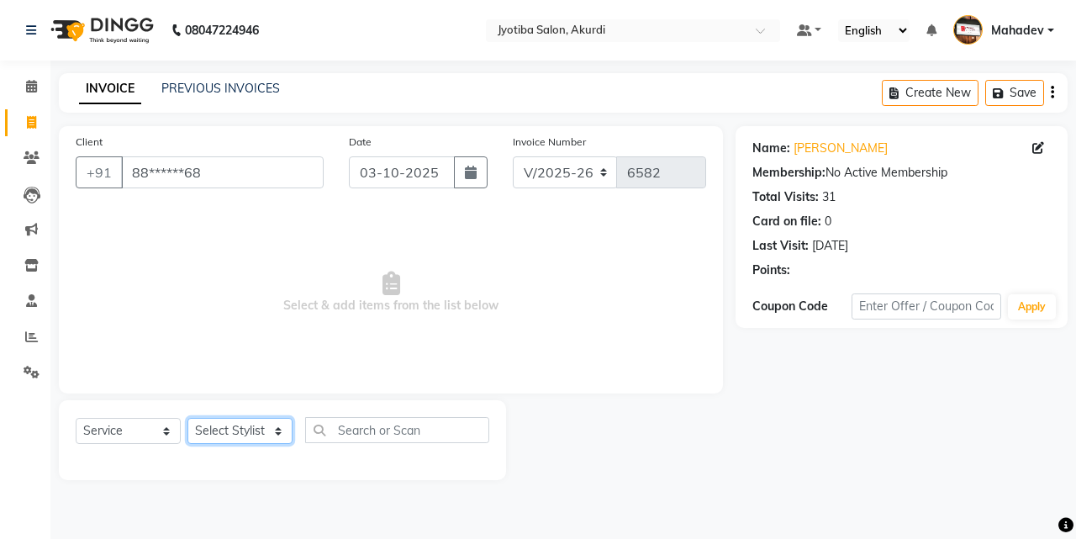
click at [249, 440] on select "Select Stylist [PERSON_NAME] [PERSON_NAME] [PERSON_NAME] [PERSON_NAME] Parmu ta…" at bounding box center [239, 431] width 105 height 26
select select "86627"
click at [187, 418] on select "Select Stylist [PERSON_NAME] [PERSON_NAME] [PERSON_NAME] [PERSON_NAME] Parmu ta…" at bounding box center [239, 431] width 105 height 26
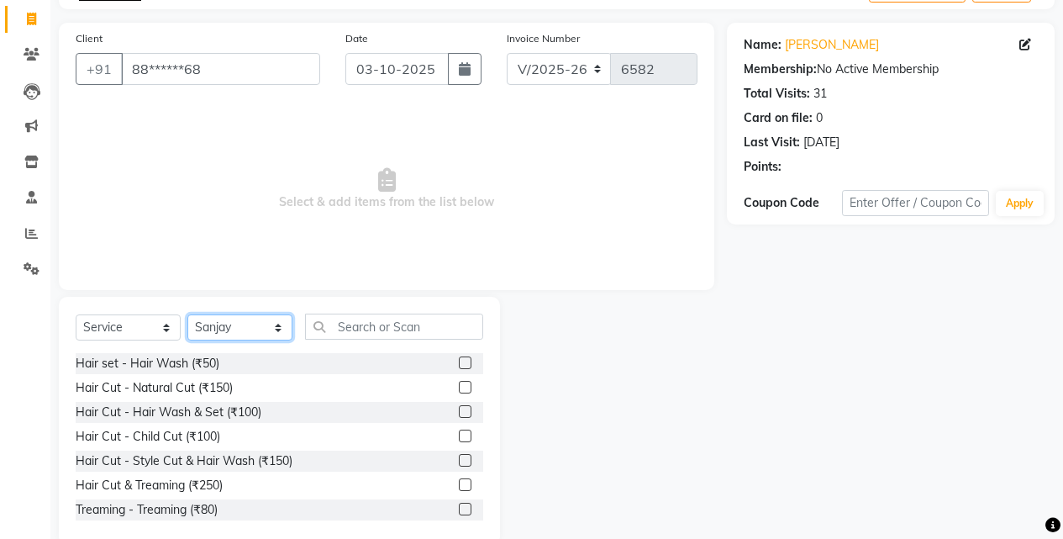
scroll to position [134, 0]
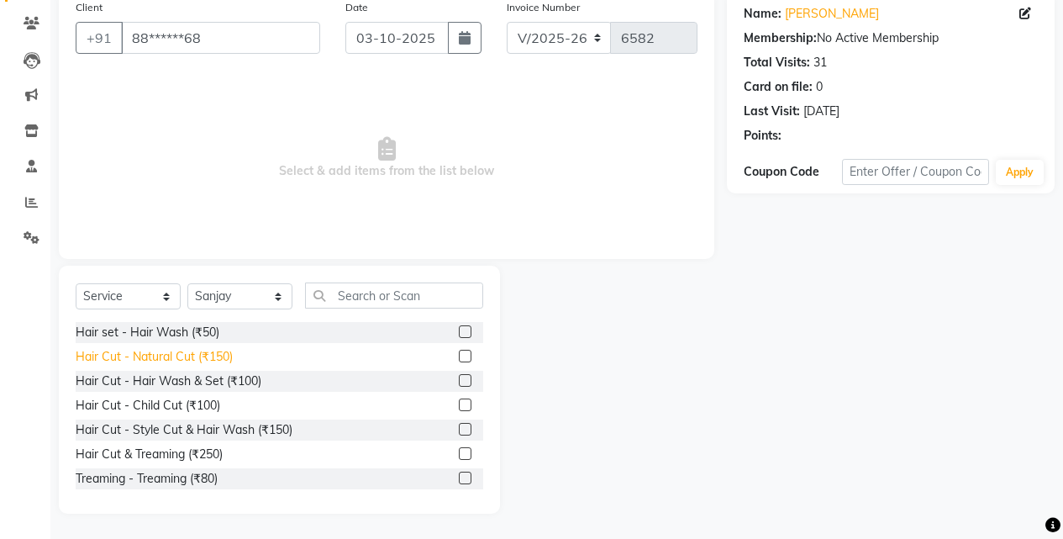
click at [212, 351] on div "Hair Cut - Natural Cut (₹150)" at bounding box center [154, 357] width 157 height 18
checkbox input "false"
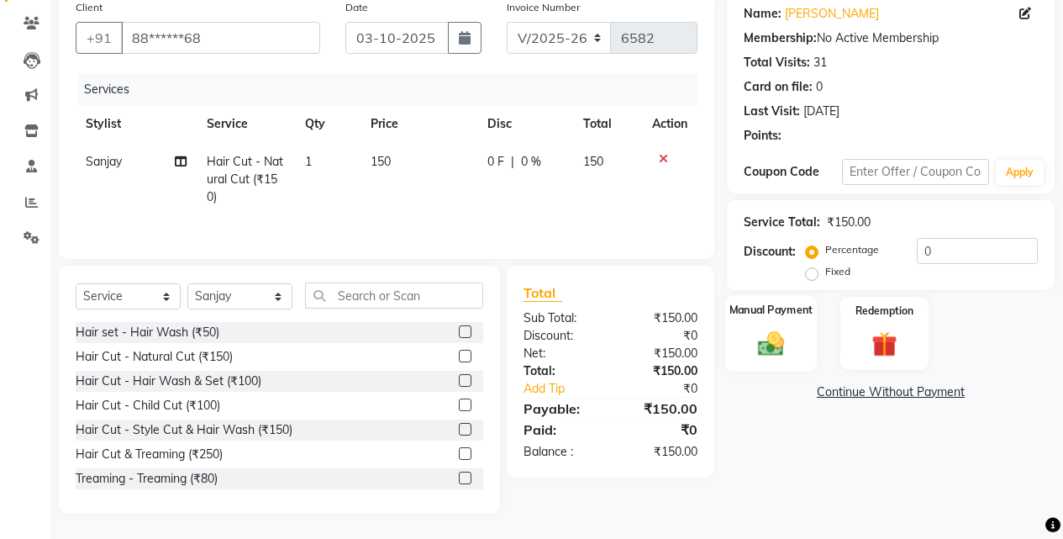
click at [797, 345] on div "Manual Payment" at bounding box center [771, 333] width 92 height 76
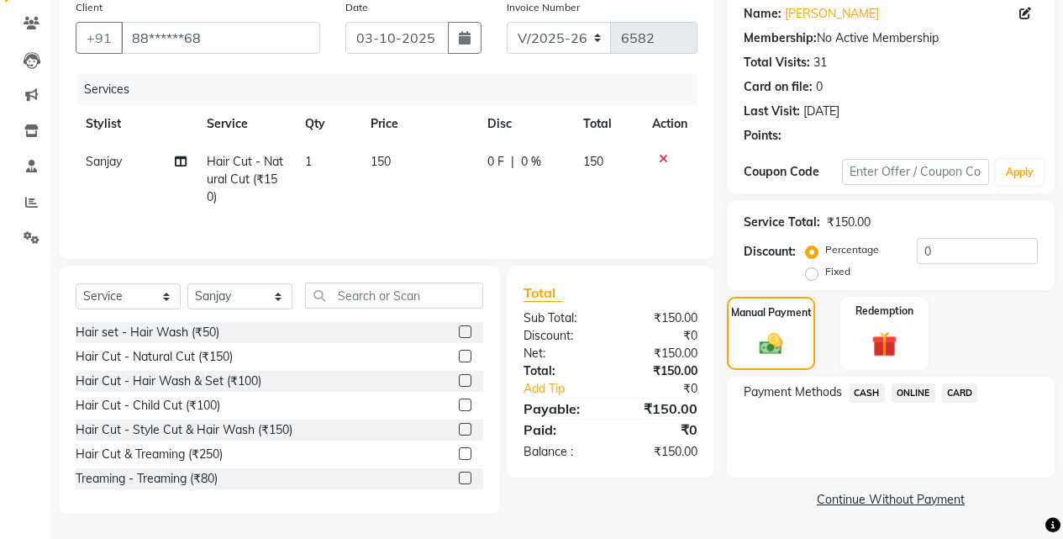
click at [909, 390] on span "ONLINE" at bounding box center [914, 392] width 44 height 19
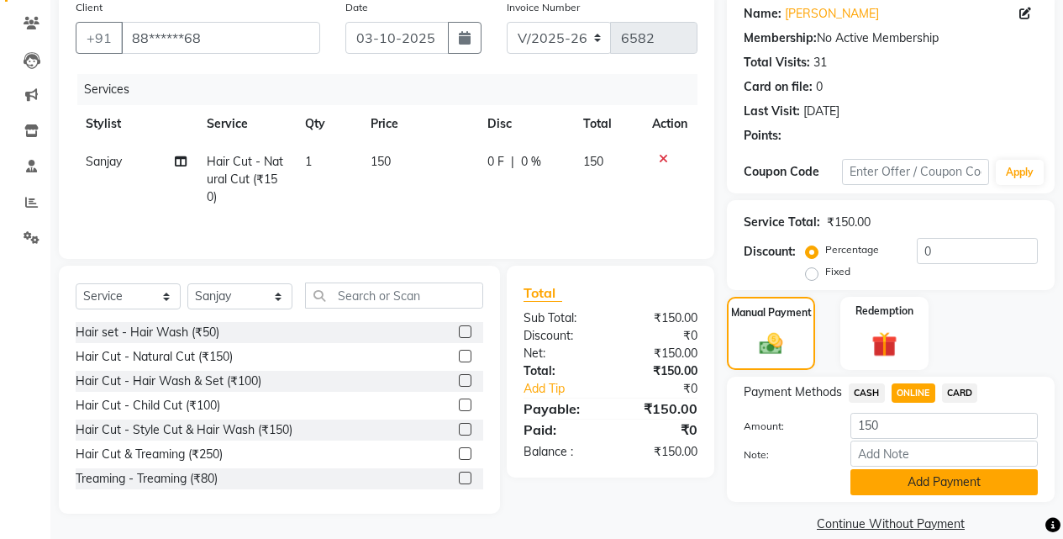
click at [928, 470] on button "Add Payment" at bounding box center [944, 482] width 187 height 26
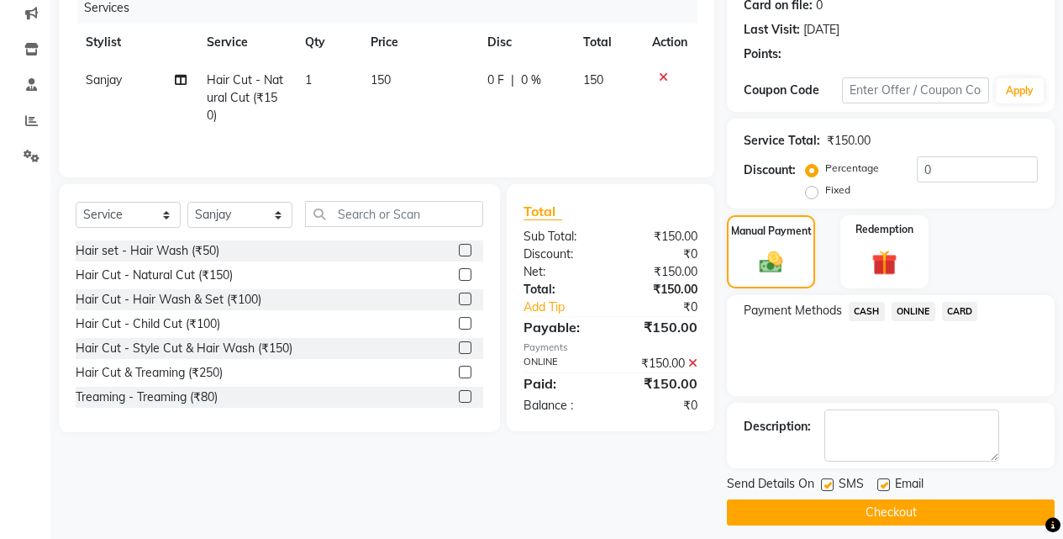
scroll to position [228, 0]
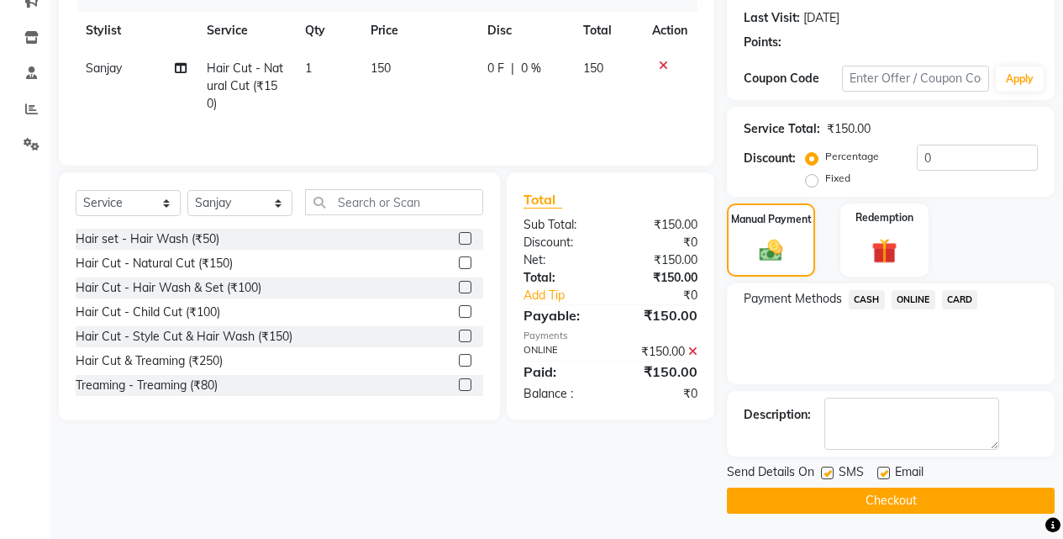
click at [933, 494] on button "Checkout" at bounding box center [891, 500] width 328 height 26
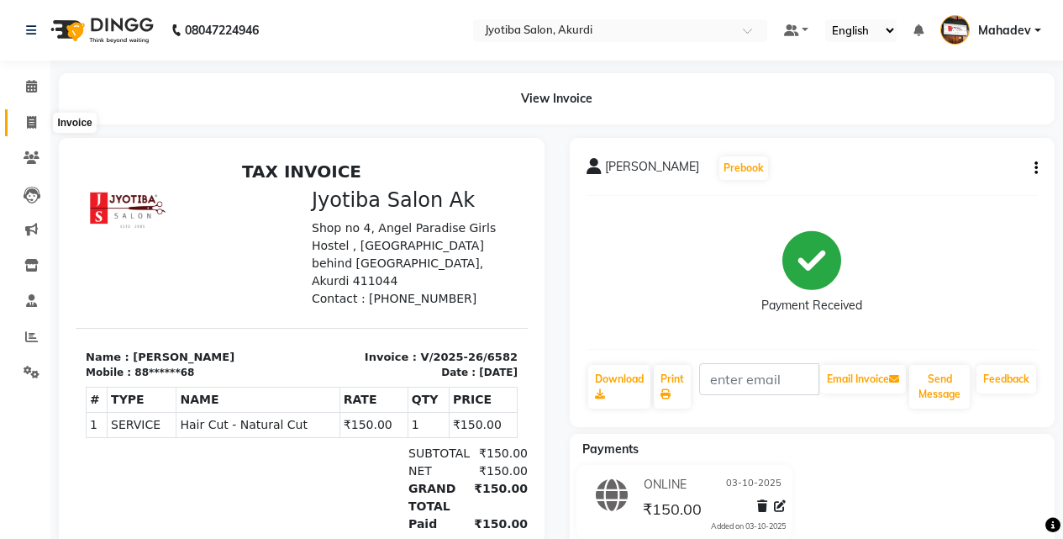
click at [37, 131] on span at bounding box center [31, 122] width 29 height 19
select select "service"
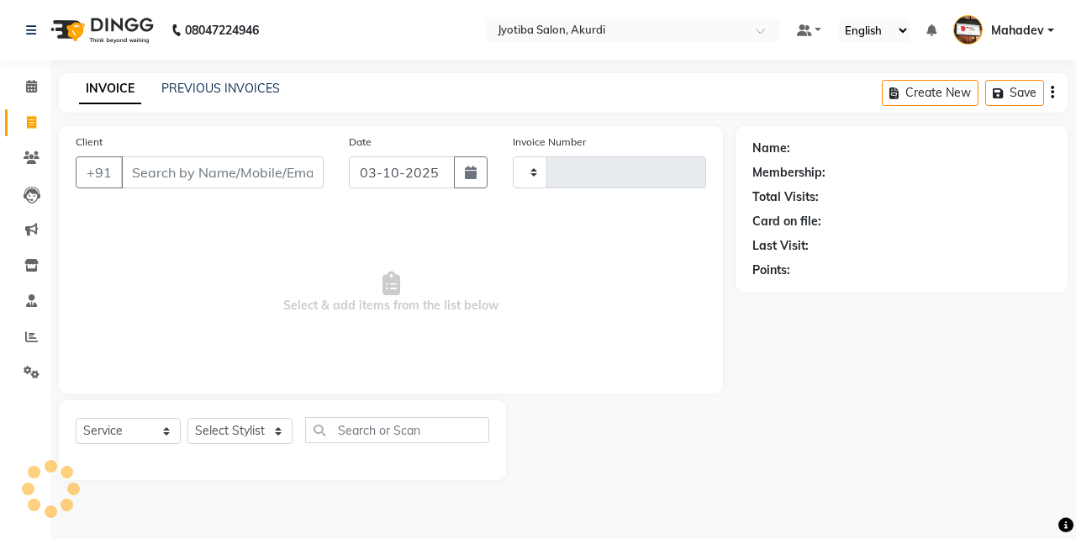
type input "6583"
select select "557"
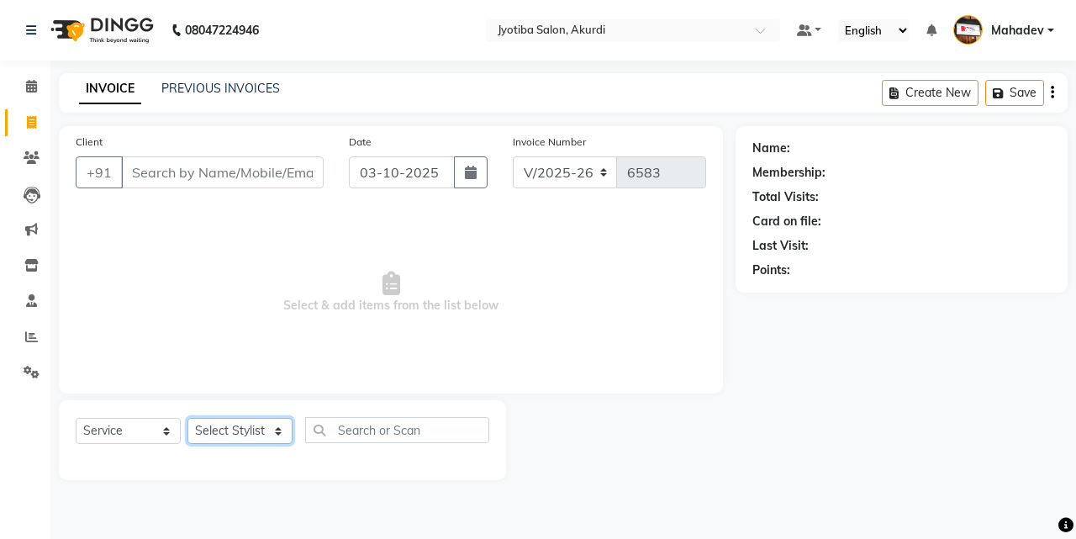
click at [271, 437] on select "Select Stylist [PERSON_NAME] [PERSON_NAME] [PERSON_NAME] [PERSON_NAME] Parmu ta…" at bounding box center [239, 431] width 105 height 26
